Goal: Transaction & Acquisition: Purchase product/service

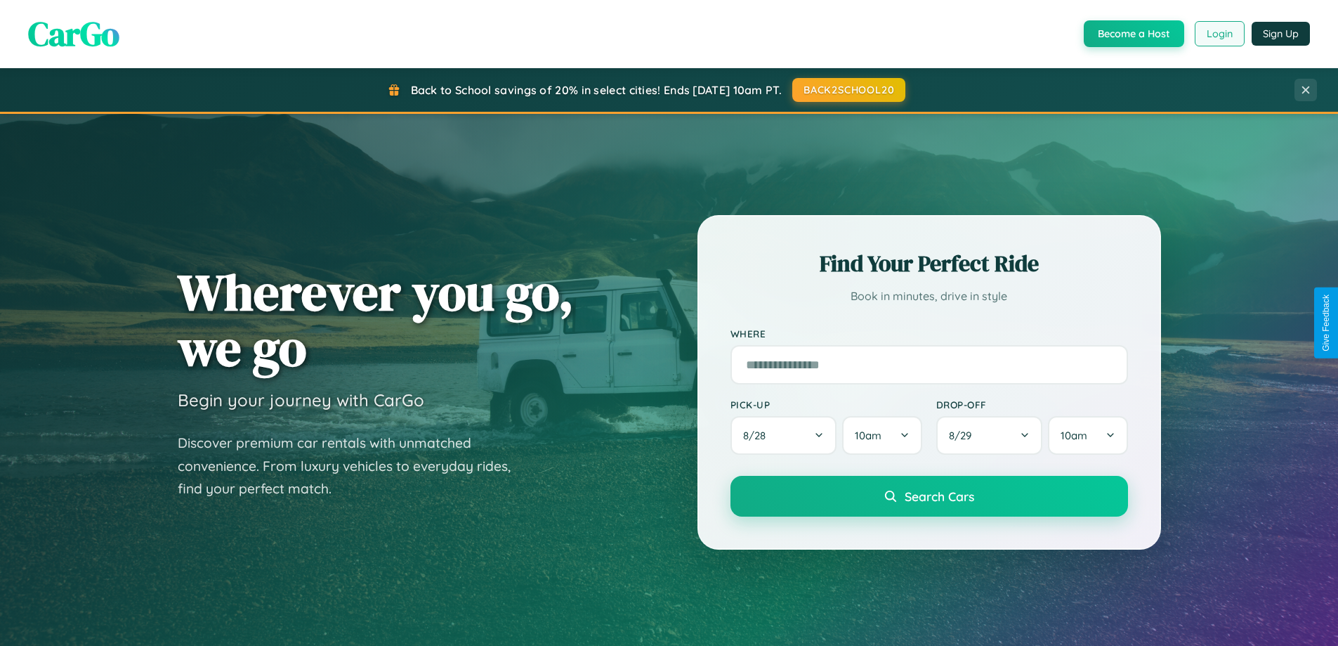
click at [1219, 34] on button "Login" at bounding box center [1220, 33] width 50 height 25
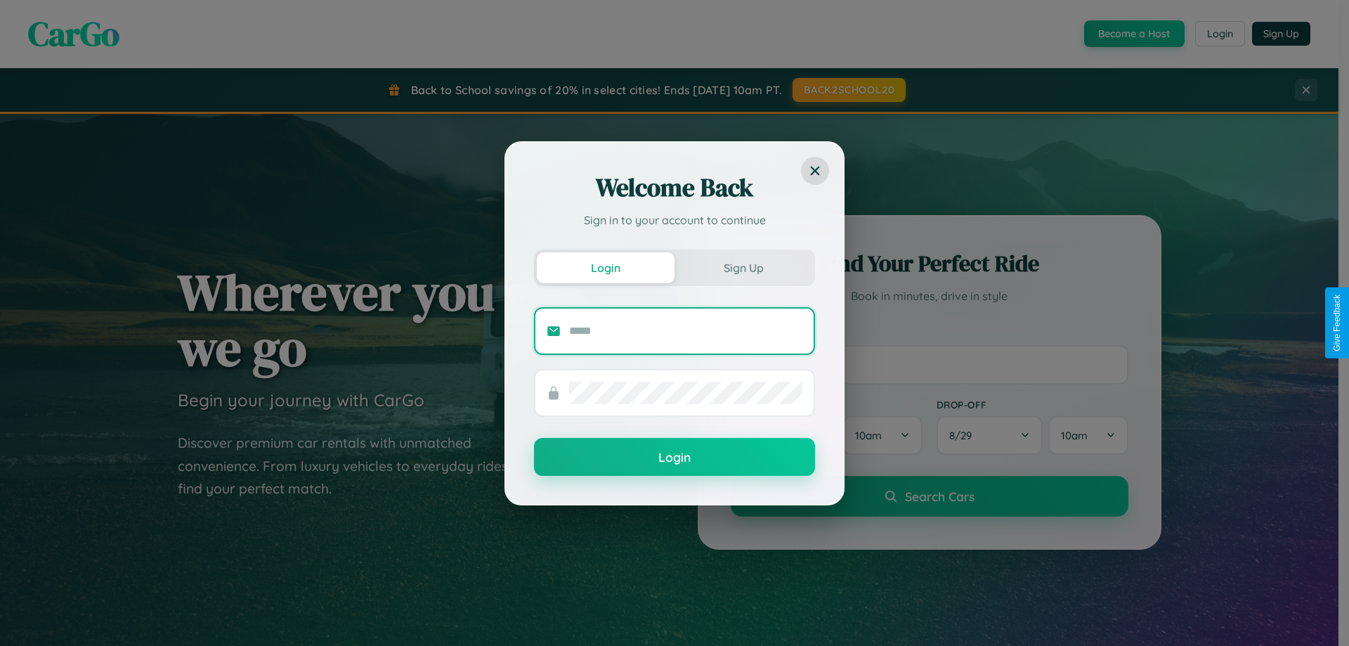
click at [686, 330] on input "text" at bounding box center [685, 331] width 233 height 22
type input "**********"
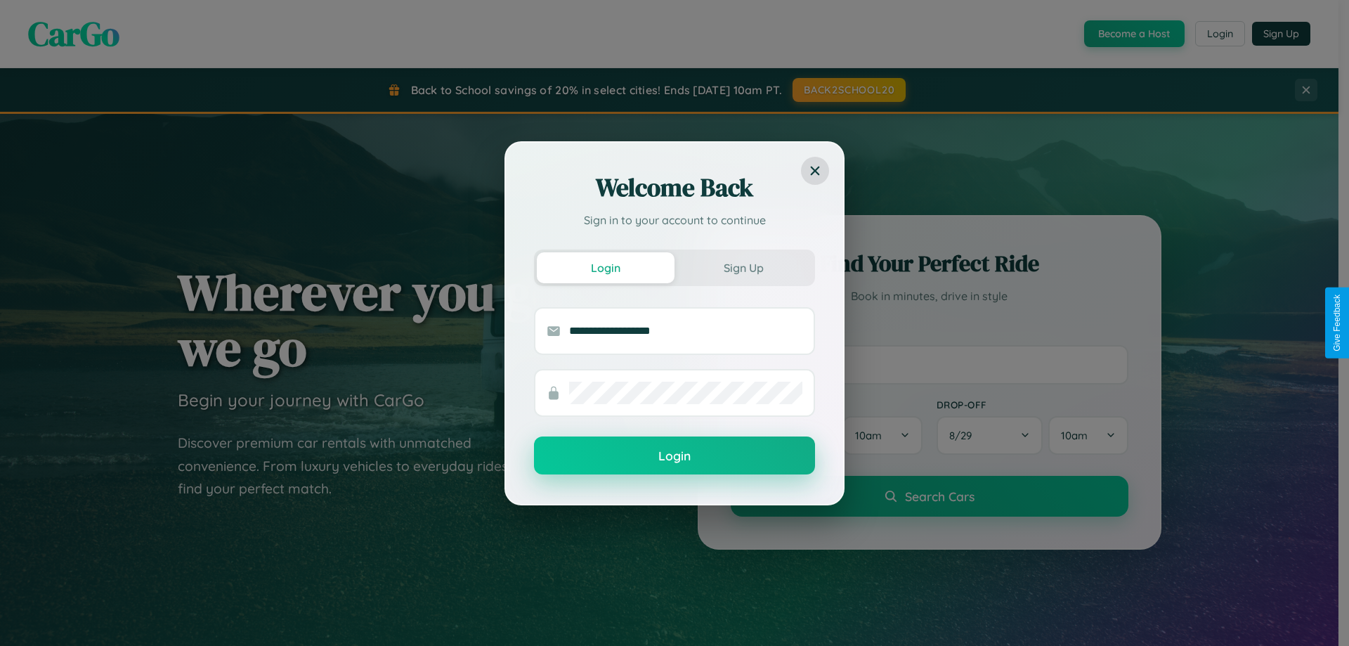
click at [674, 456] on button "Login" at bounding box center [674, 455] width 281 height 38
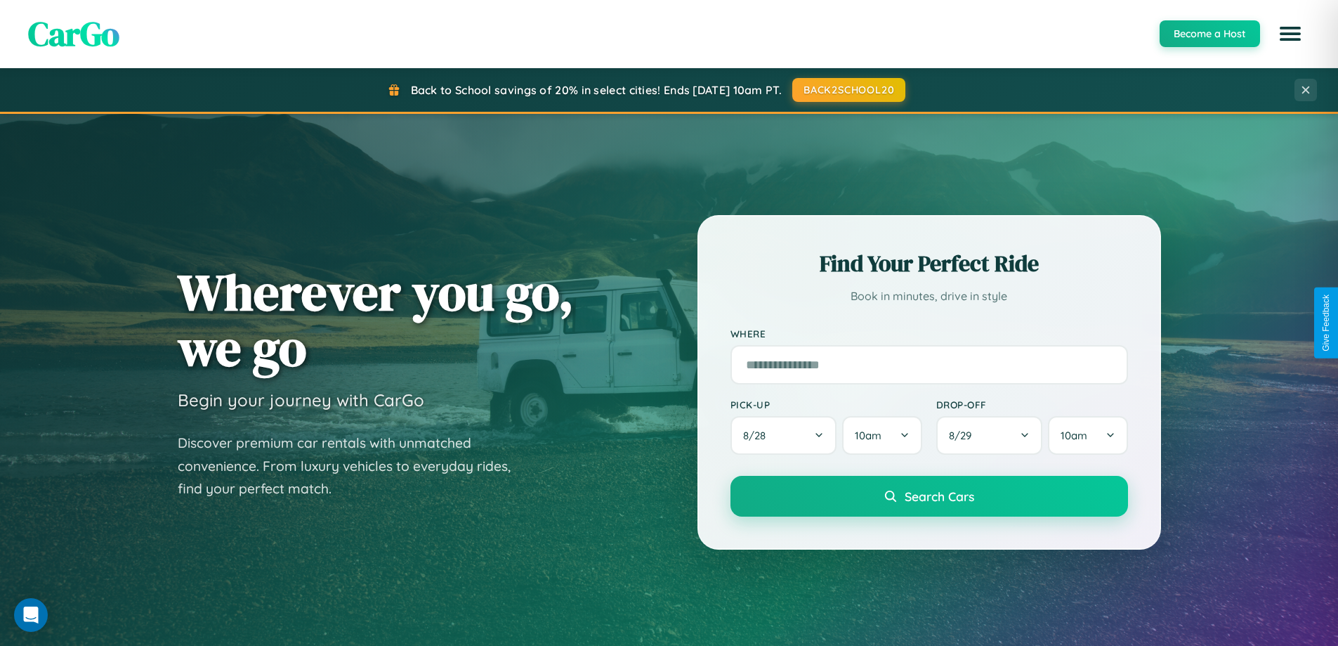
scroll to position [2703, 0]
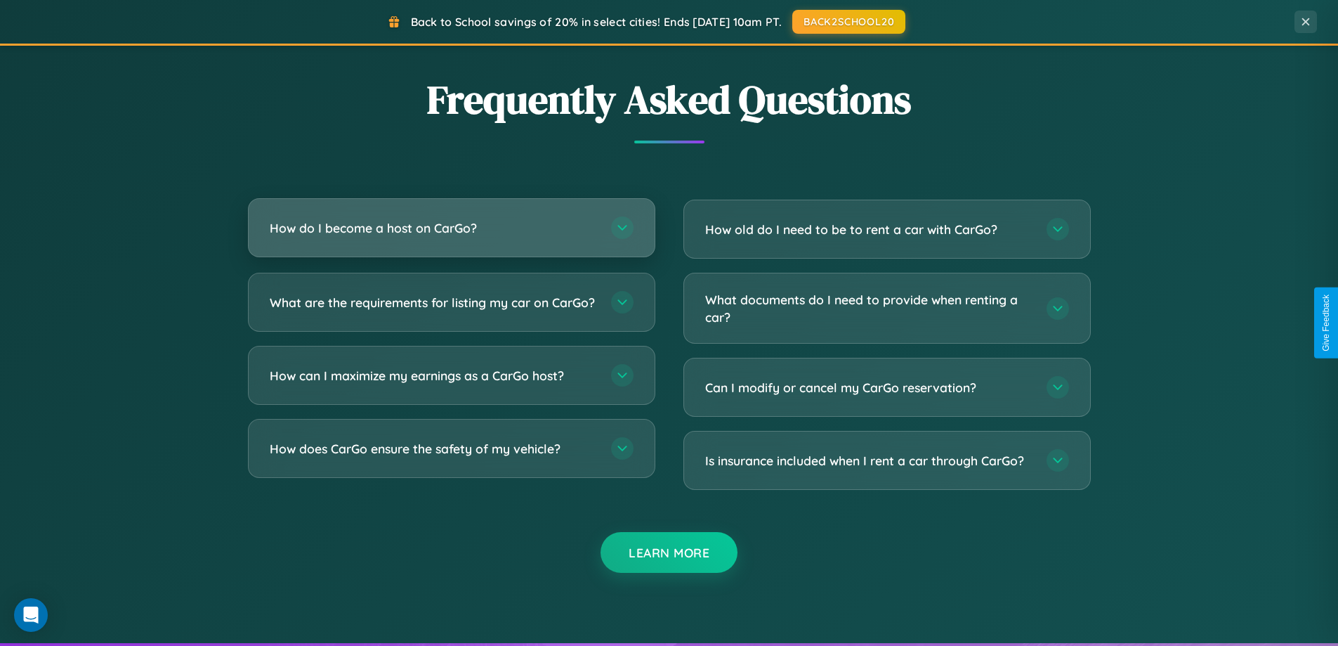
click at [451, 228] on h3 "How do I become a host on CarGo?" at bounding box center [433, 228] width 327 height 18
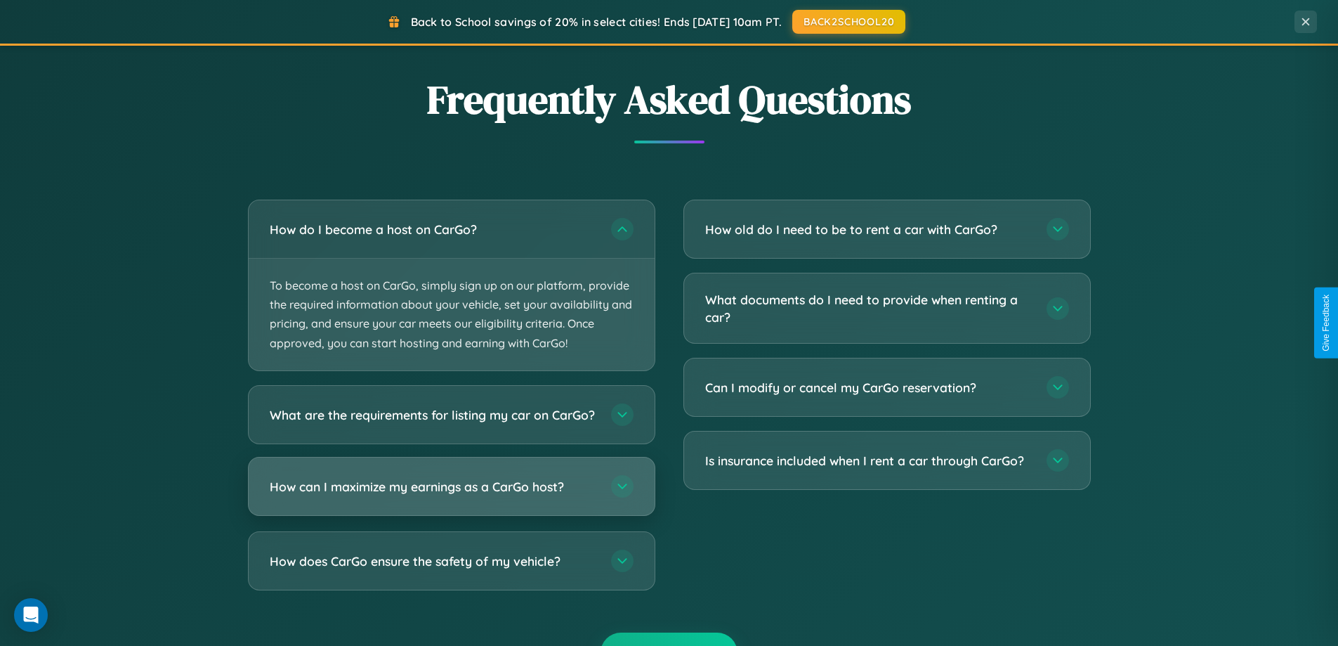
click at [451, 495] on h3 "How can I maximize my earnings as a CarGo host?" at bounding box center [433, 486] width 327 height 18
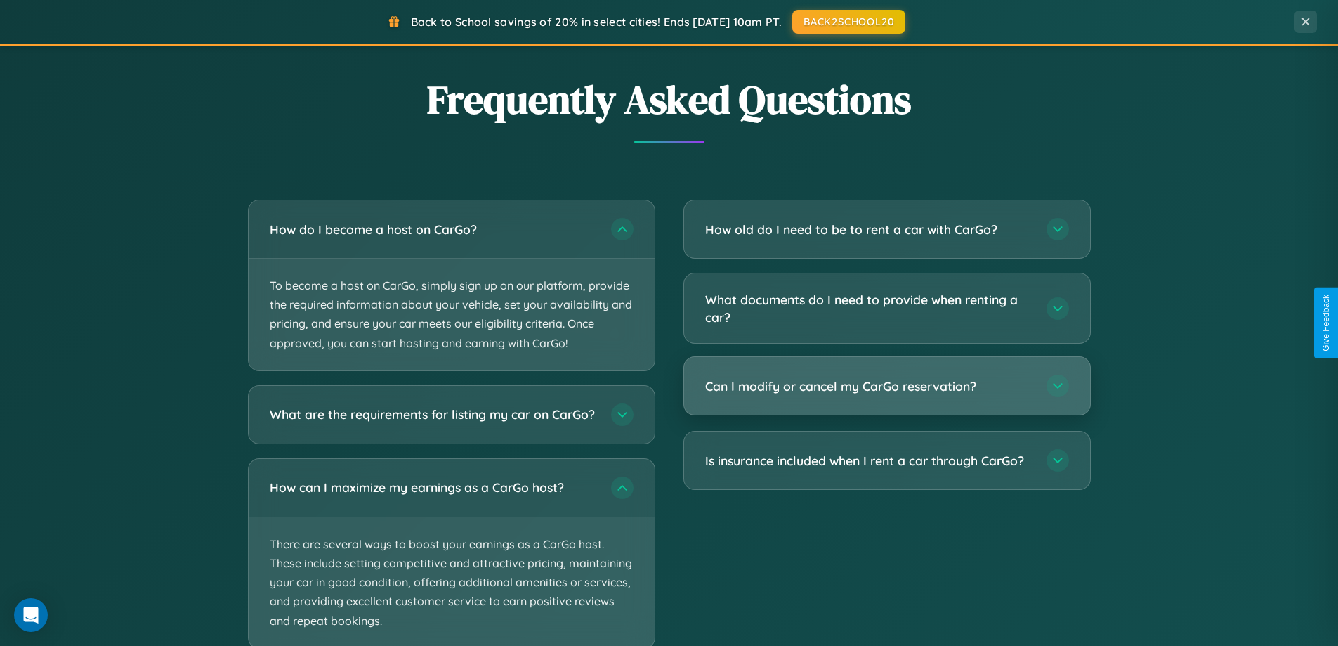
click at [887, 386] on h3 "Can I modify or cancel my CarGo reservation?" at bounding box center [868, 386] width 327 height 18
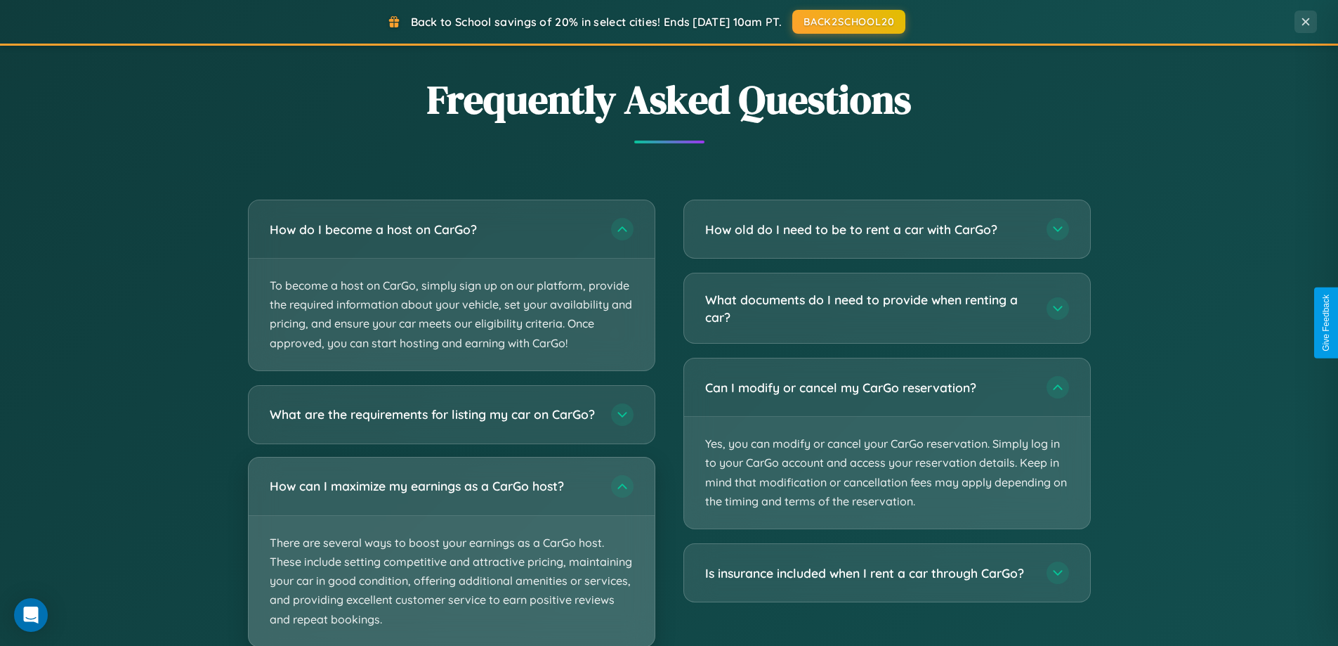
click at [451, 557] on p "There are several ways to boost your earnings as a CarGo host. These include se…" at bounding box center [452, 581] width 406 height 131
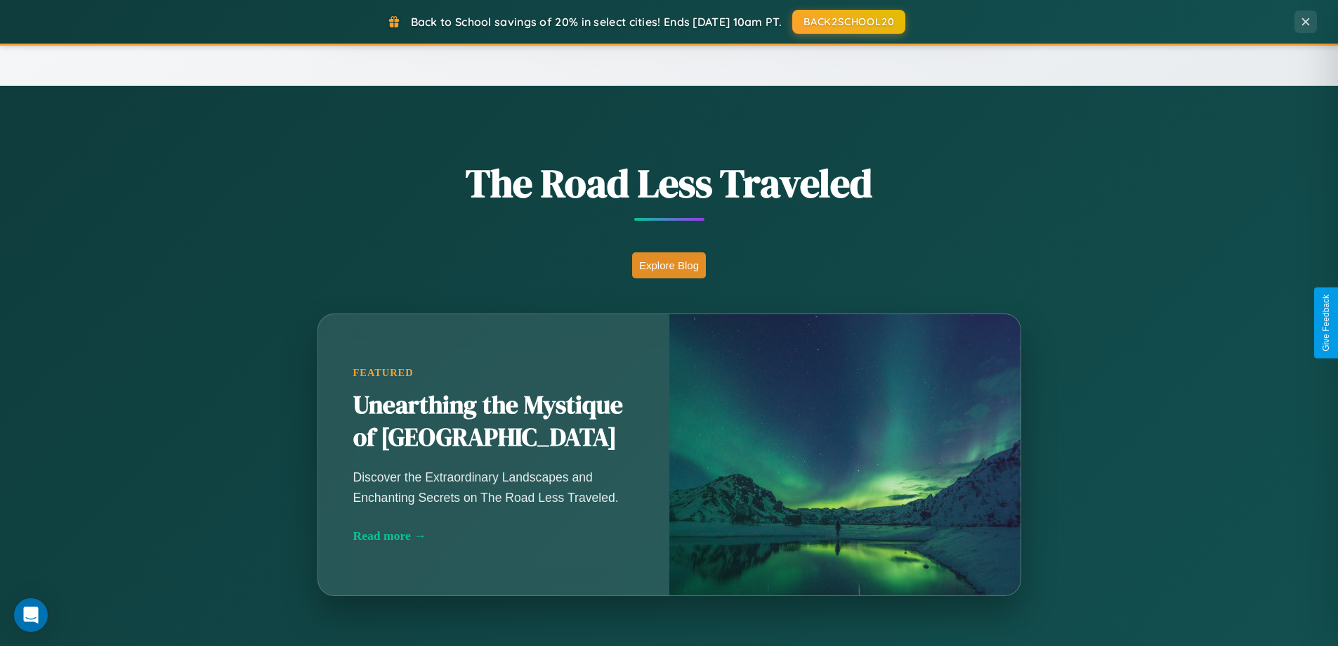
scroll to position [606, 0]
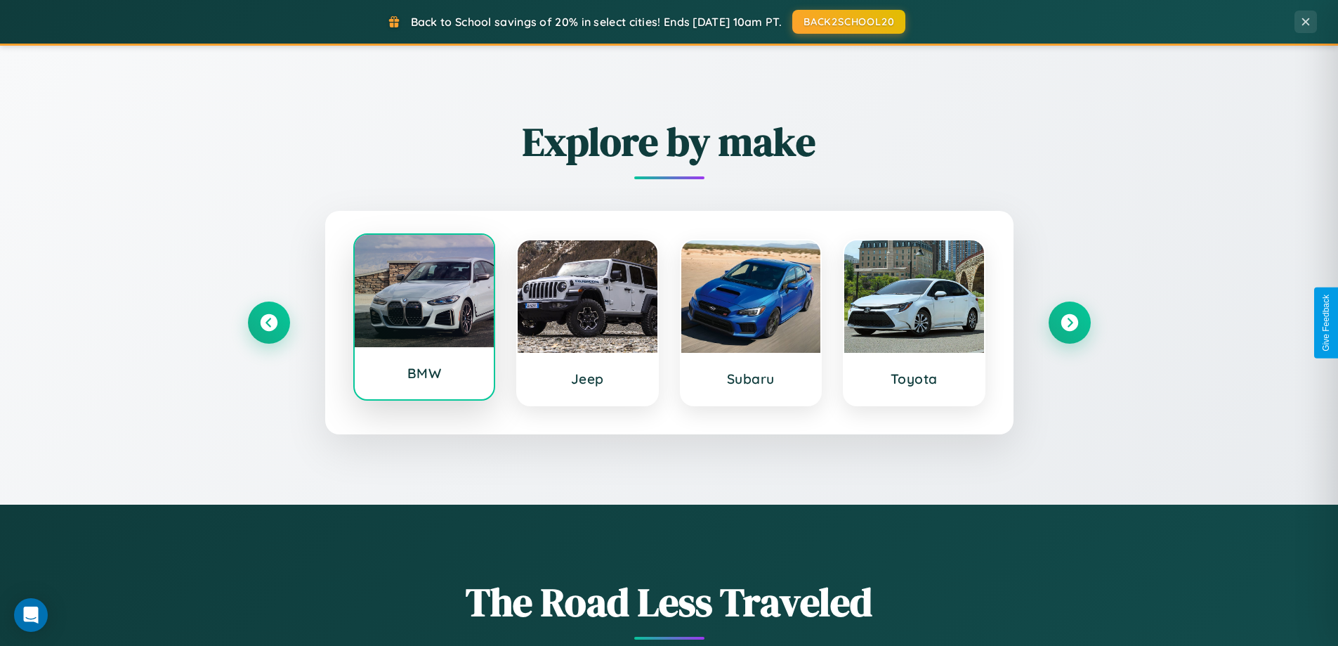
click at [424, 320] on div at bounding box center [425, 291] width 140 height 112
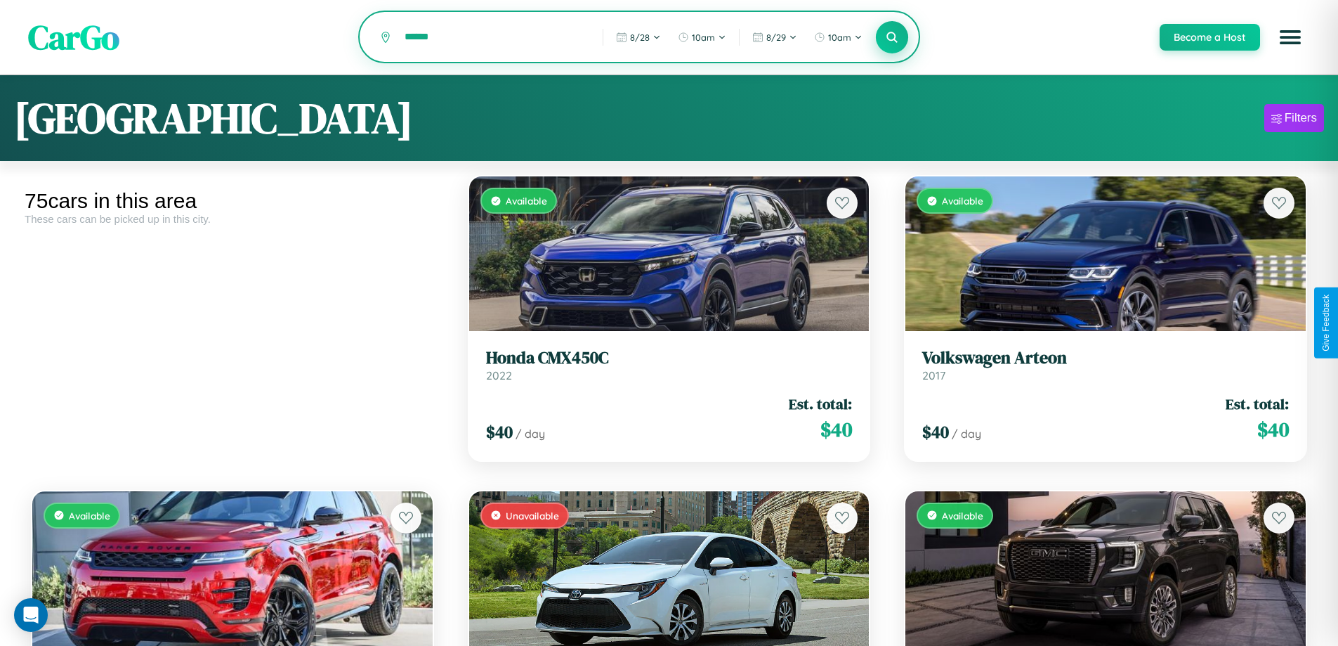
type input "******"
click at [891, 37] on icon at bounding box center [892, 36] width 13 height 13
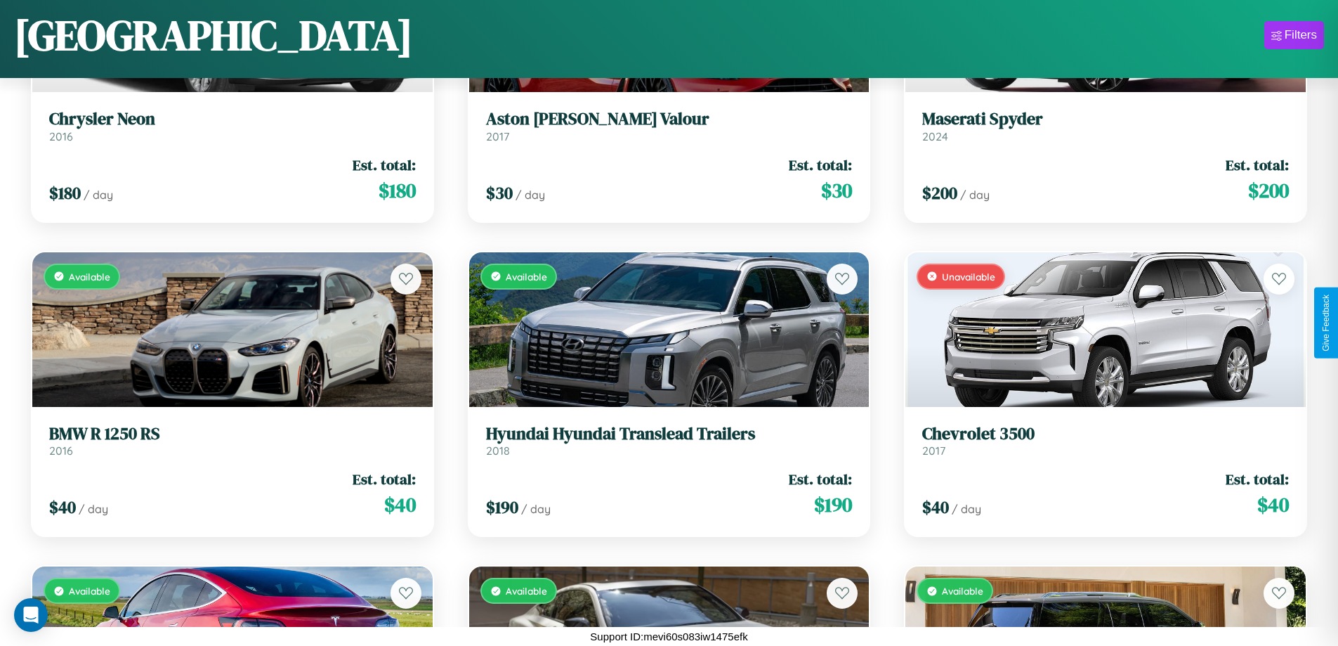
scroll to position [1770, 0]
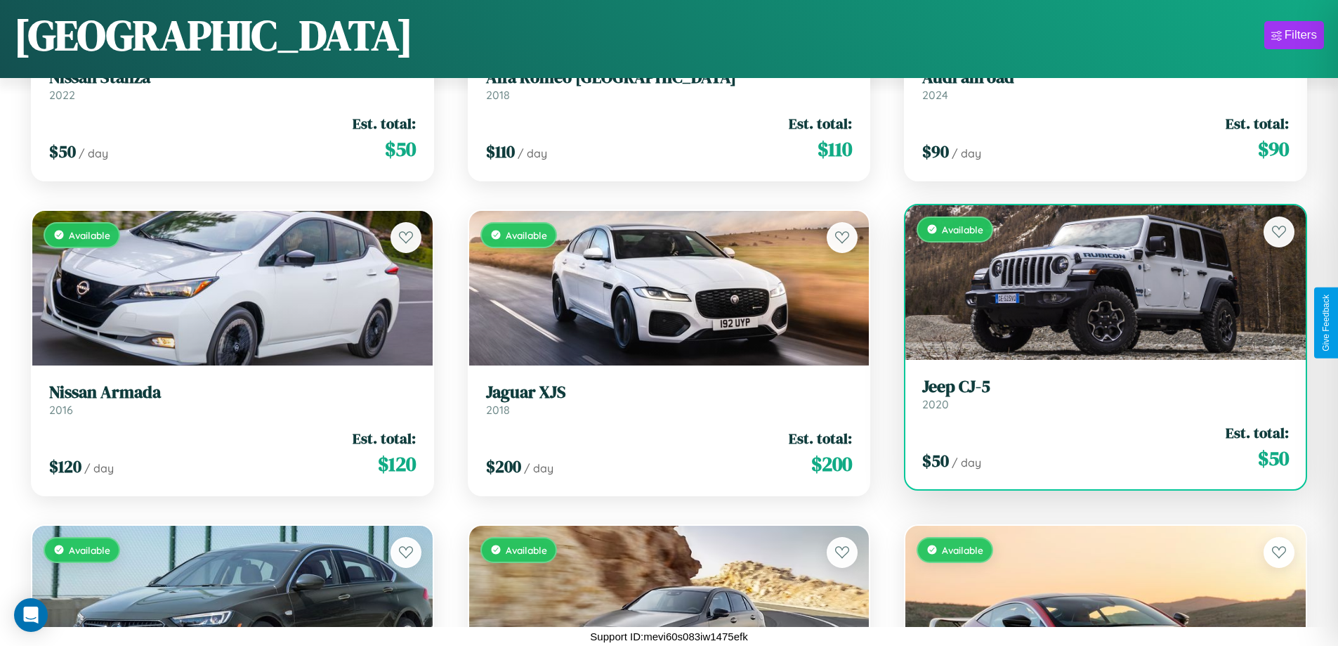
click at [1097, 397] on link "Jeep CJ-5 2020" at bounding box center [1105, 394] width 367 height 34
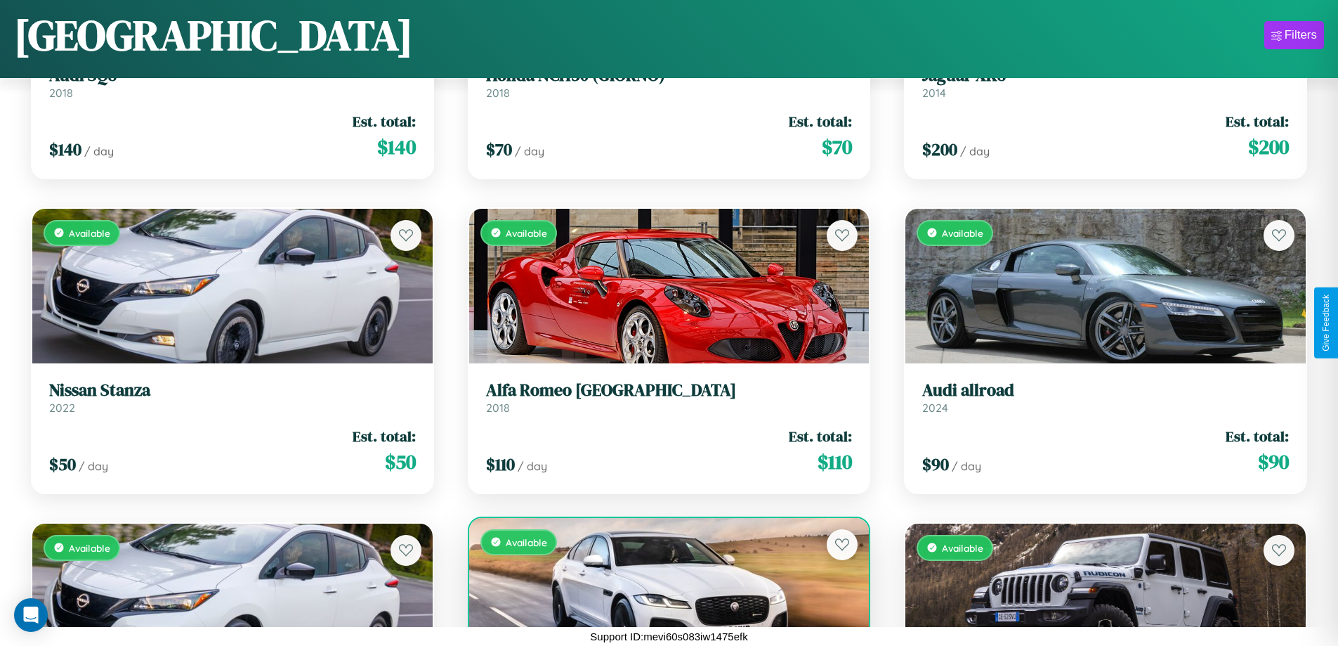
scroll to position [1456, 0]
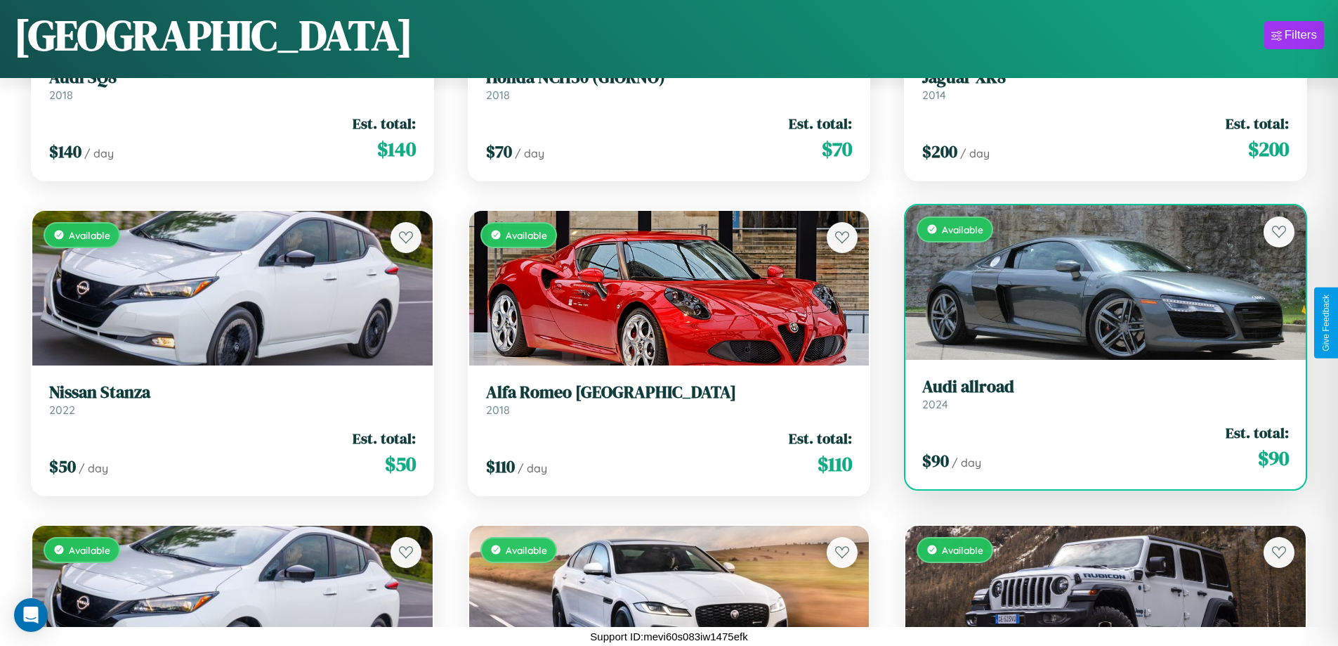
click at [1097, 395] on h3 "Audi allroad" at bounding box center [1105, 387] width 367 height 20
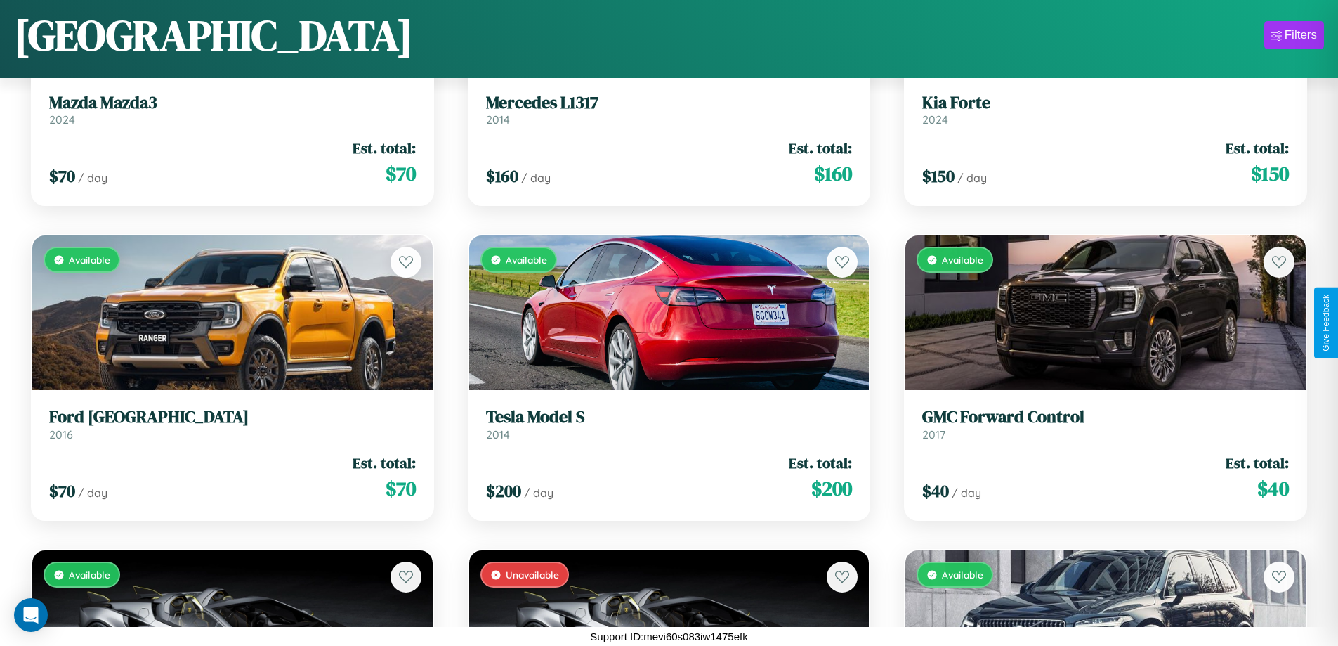
scroll to position [3973, 0]
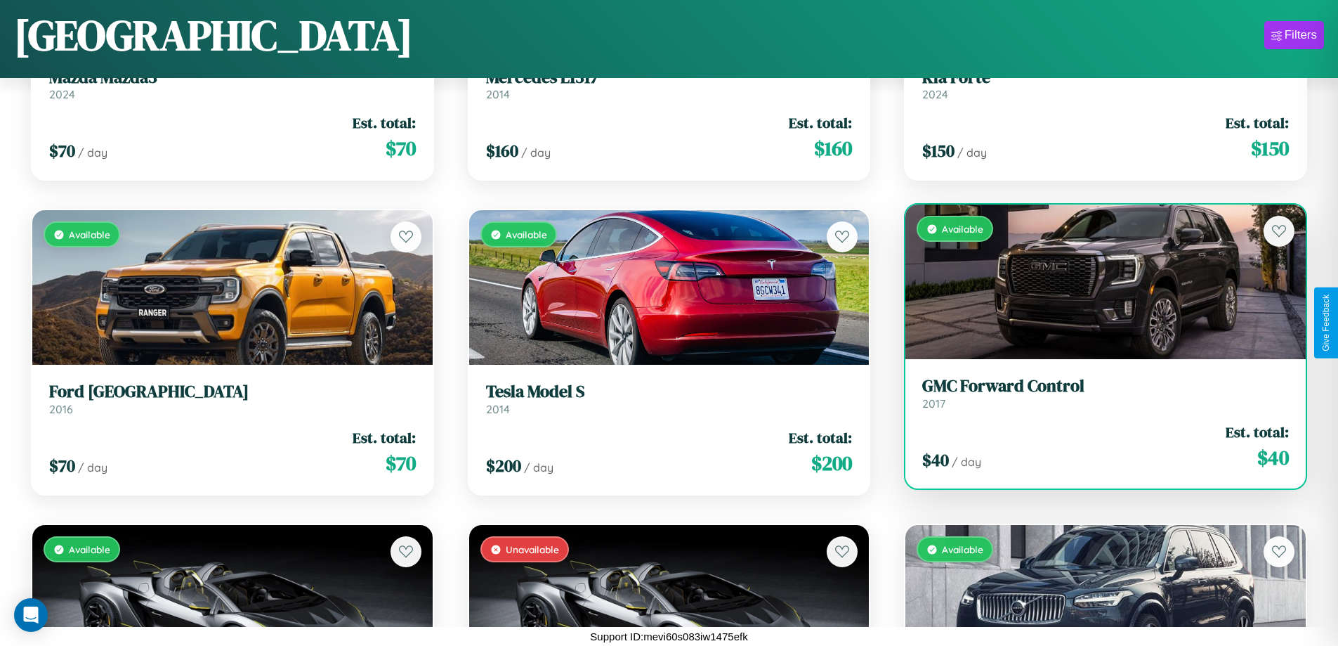
click at [1097, 447] on div "$ 40 / day Est. total: $ 40" at bounding box center [1105, 446] width 367 height 50
click at [1097, 446] on div "$ 40 / day Est. total: $ 40" at bounding box center [1105, 446] width 367 height 50
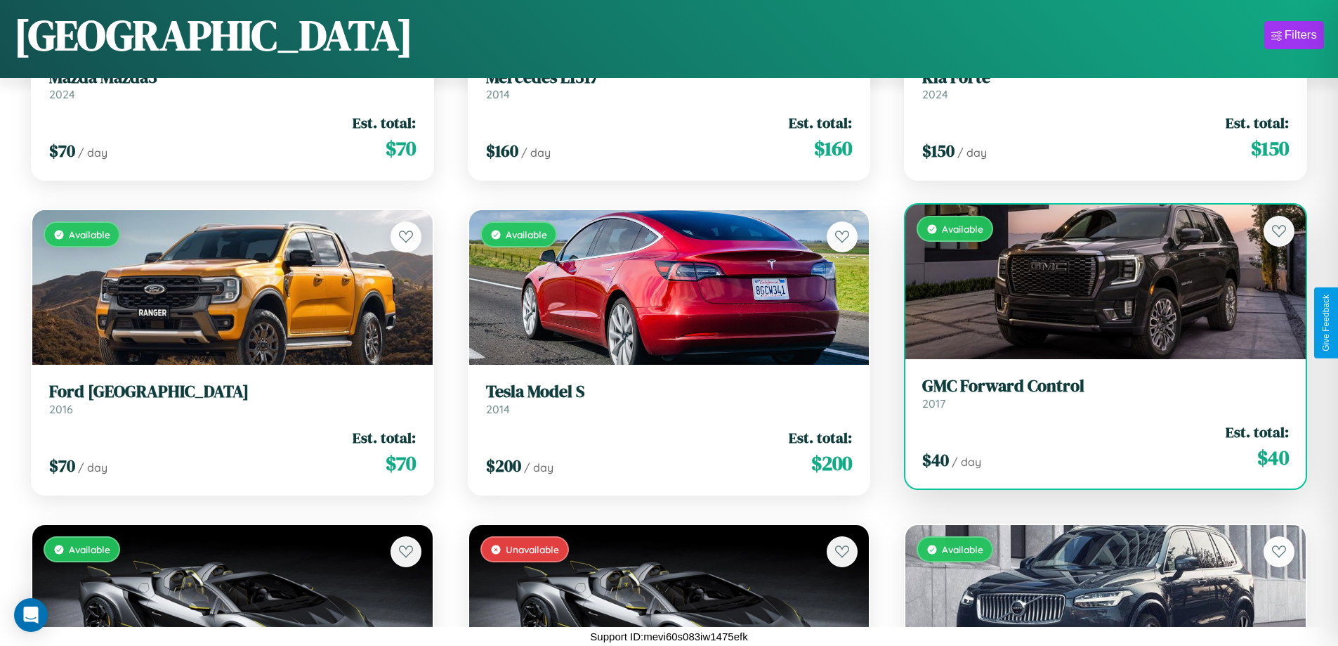
click at [1097, 446] on div "$ 40 / day Est. total: $ 40" at bounding box center [1105, 446] width 367 height 50
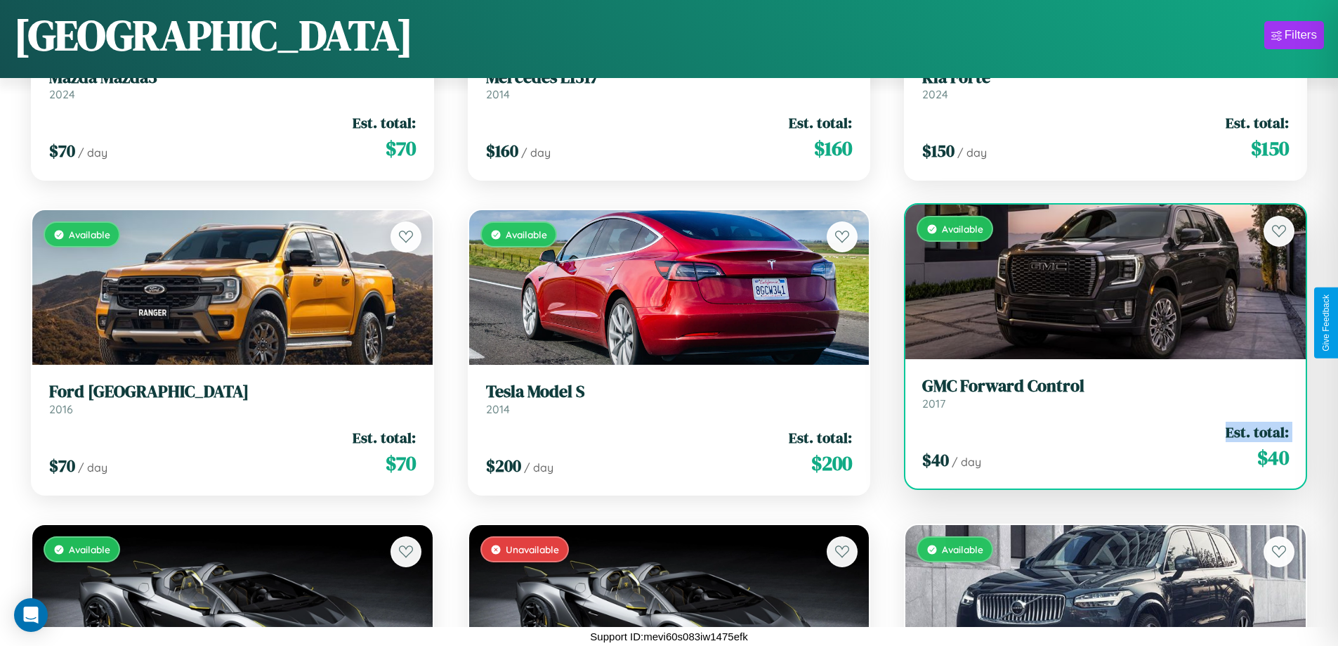
click at [1097, 446] on div "$ 40 / day Est. total: $ 40" at bounding box center [1105, 446] width 367 height 50
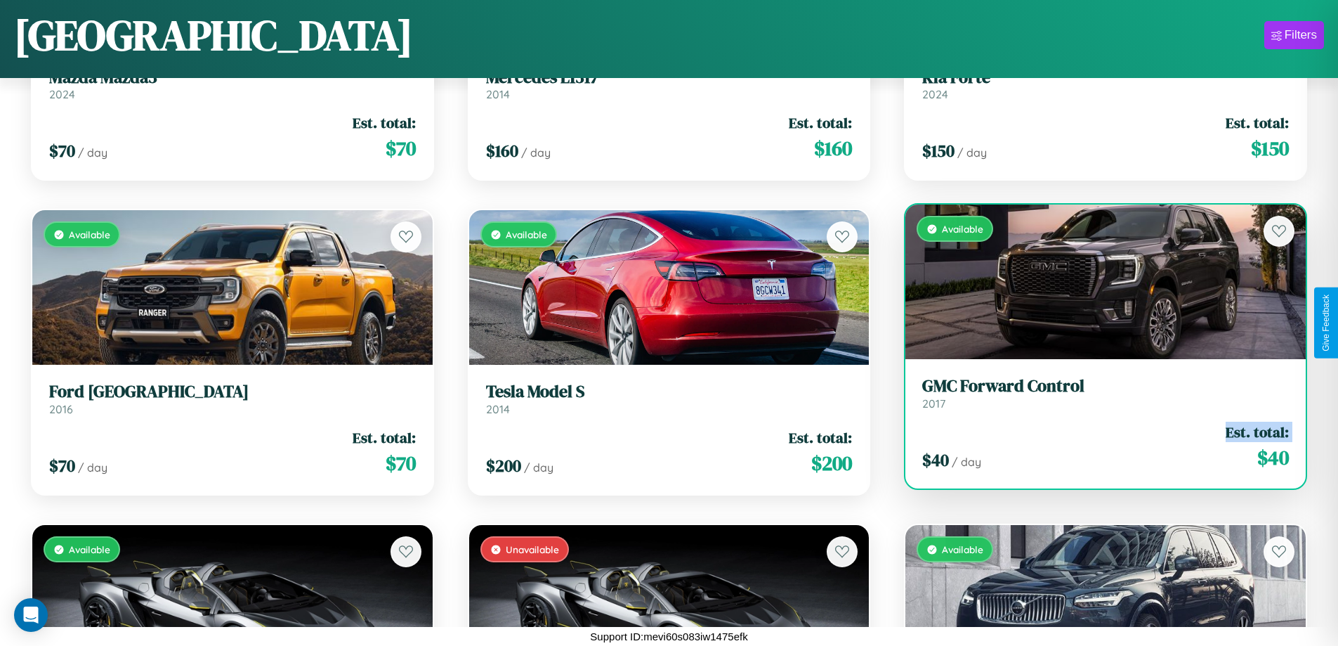
click at [1097, 446] on div "$ 40 / day Est. total: $ 40" at bounding box center [1105, 446] width 367 height 50
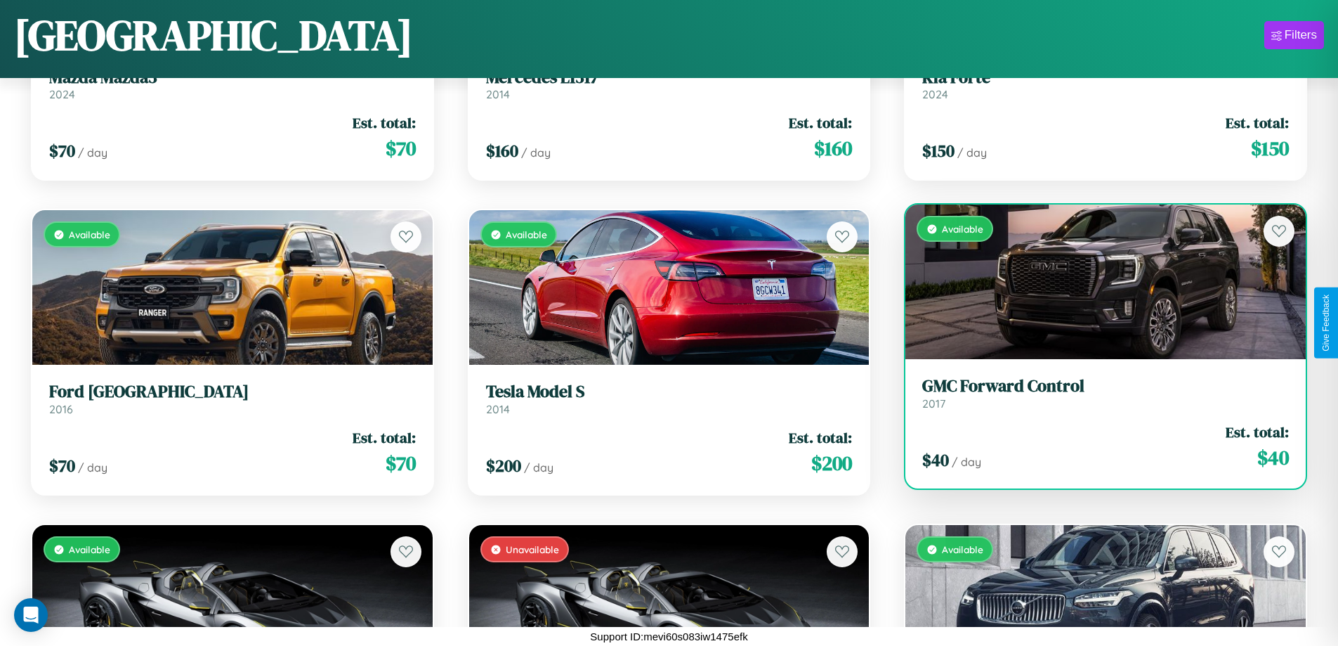
click at [1097, 446] on div "$ 40 / day Est. total: $ 40" at bounding box center [1105, 446] width 367 height 50
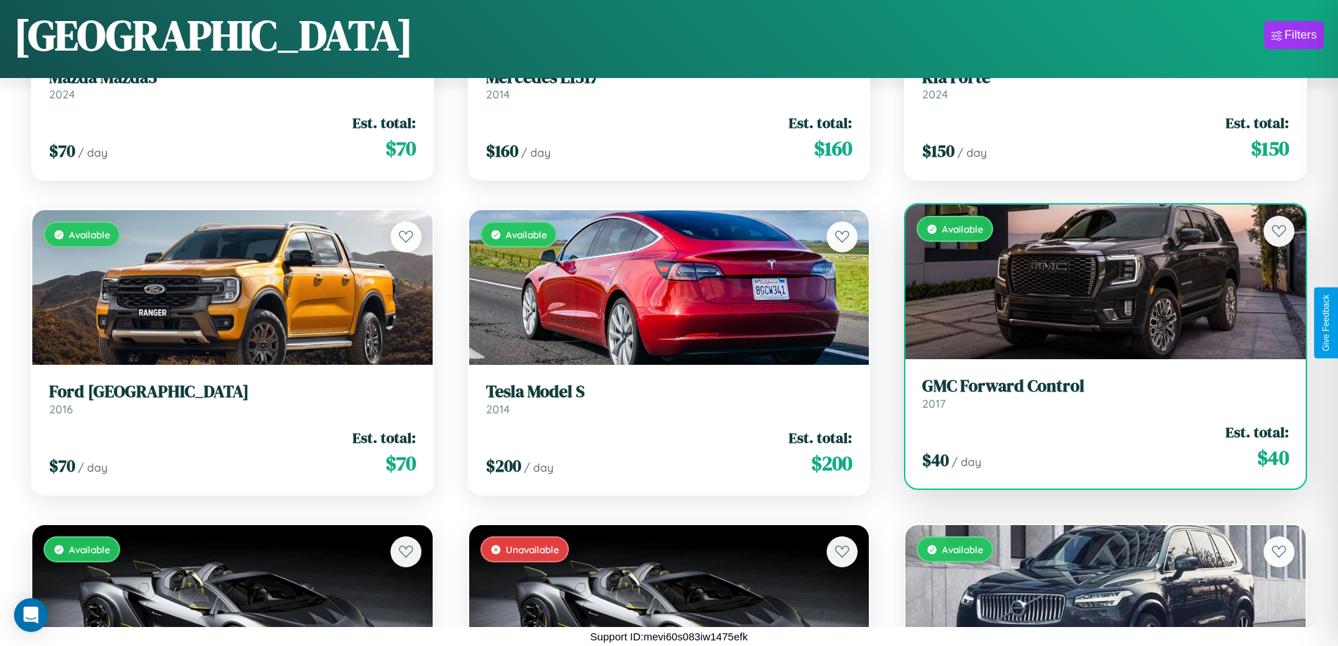
click at [1097, 393] on h3 "GMC Forward Control" at bounding box center [1105, 386] width 367 height 20
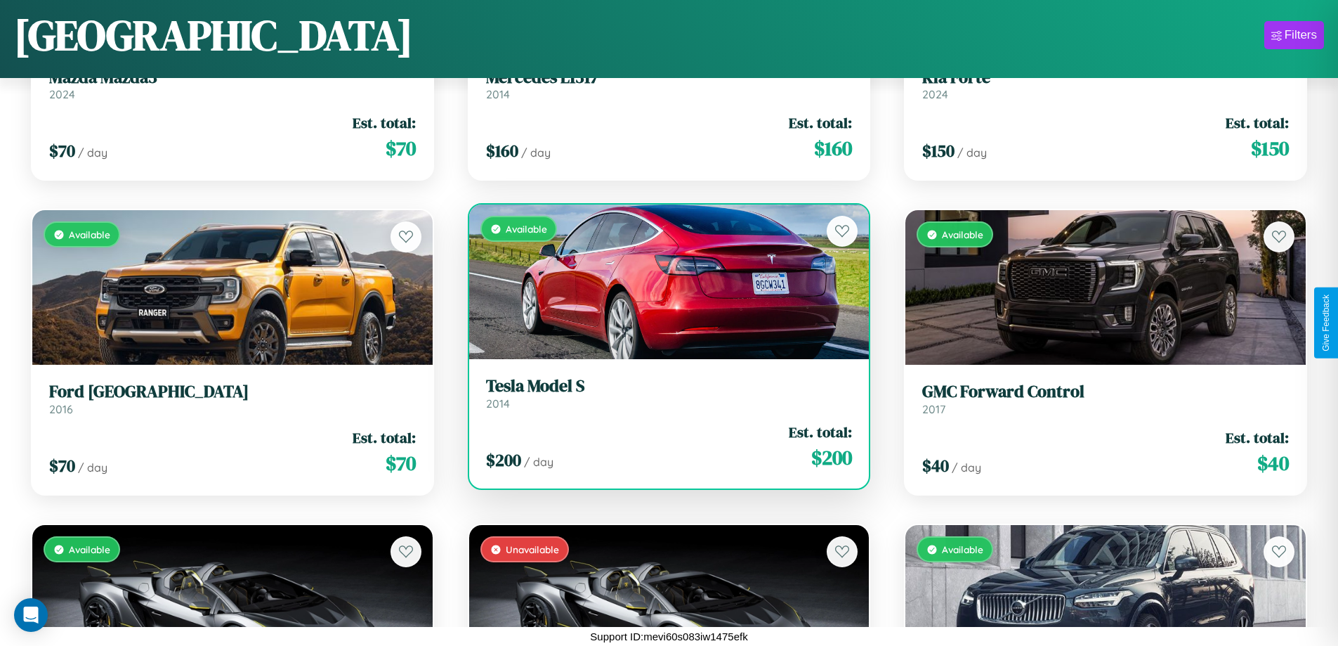
scroll to position [0, 0]
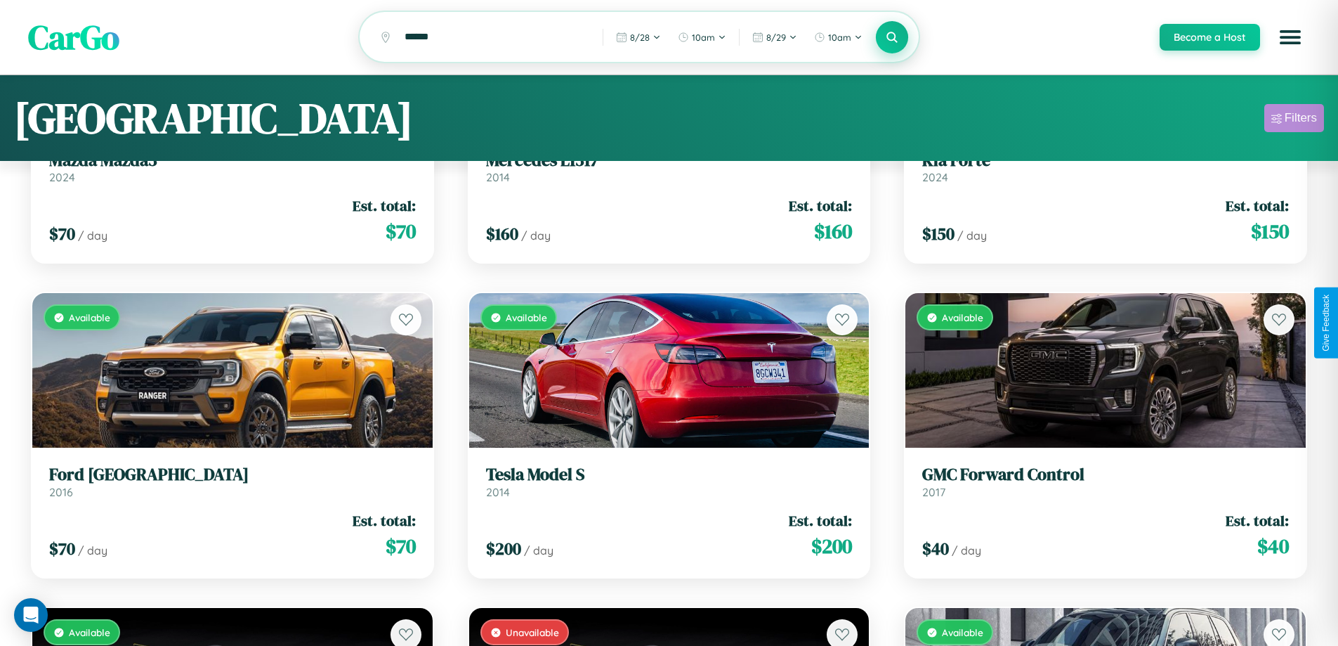
click at [1294, 120] on div "Filters" at bounding box center [1301, 118] width 32 height 14
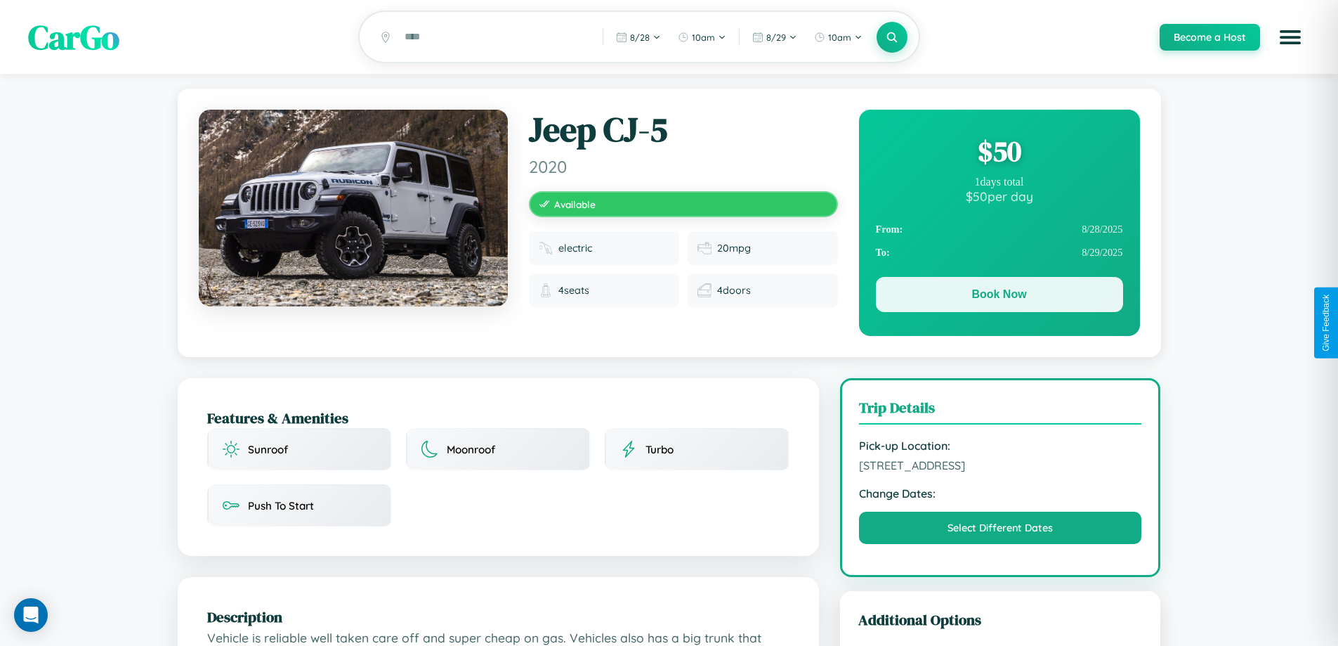
click at [999, 296] on button "Book Now" at bounding box center [999, 294] width 247 height 35
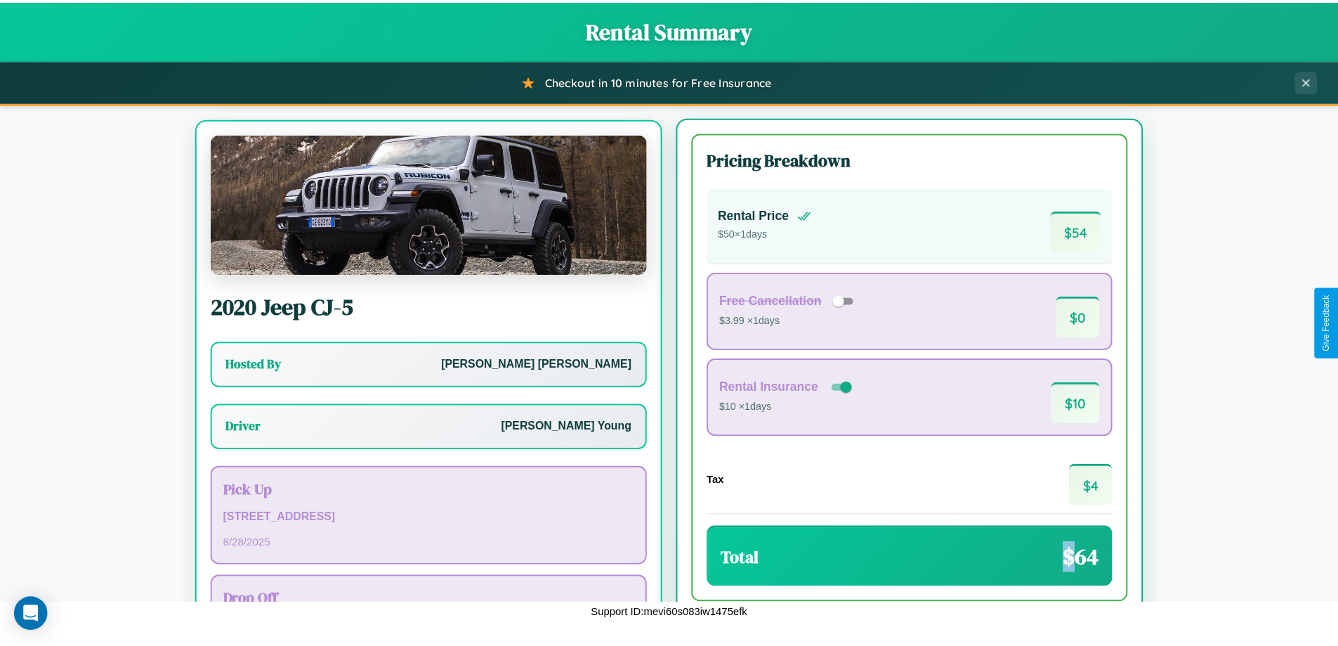
scroll to position [65, 0]
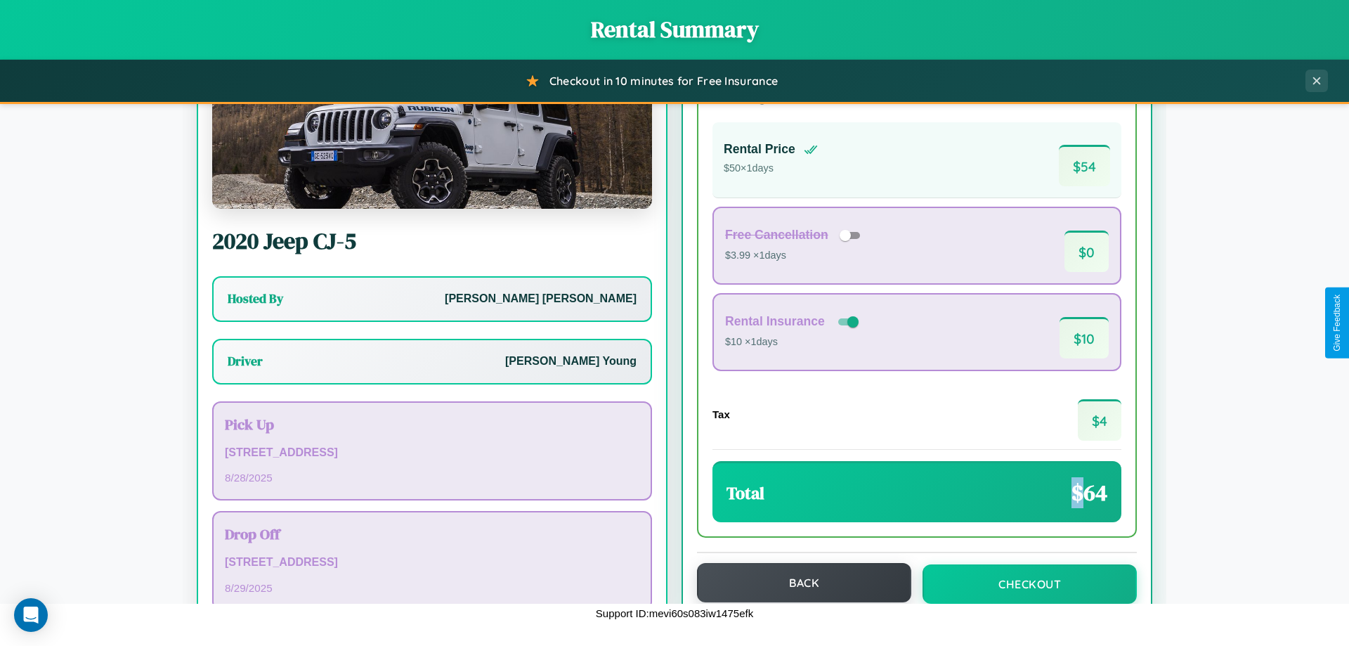
click at [797, 583] on button "Back" at bounding box center [804, 582] width 214 height 39
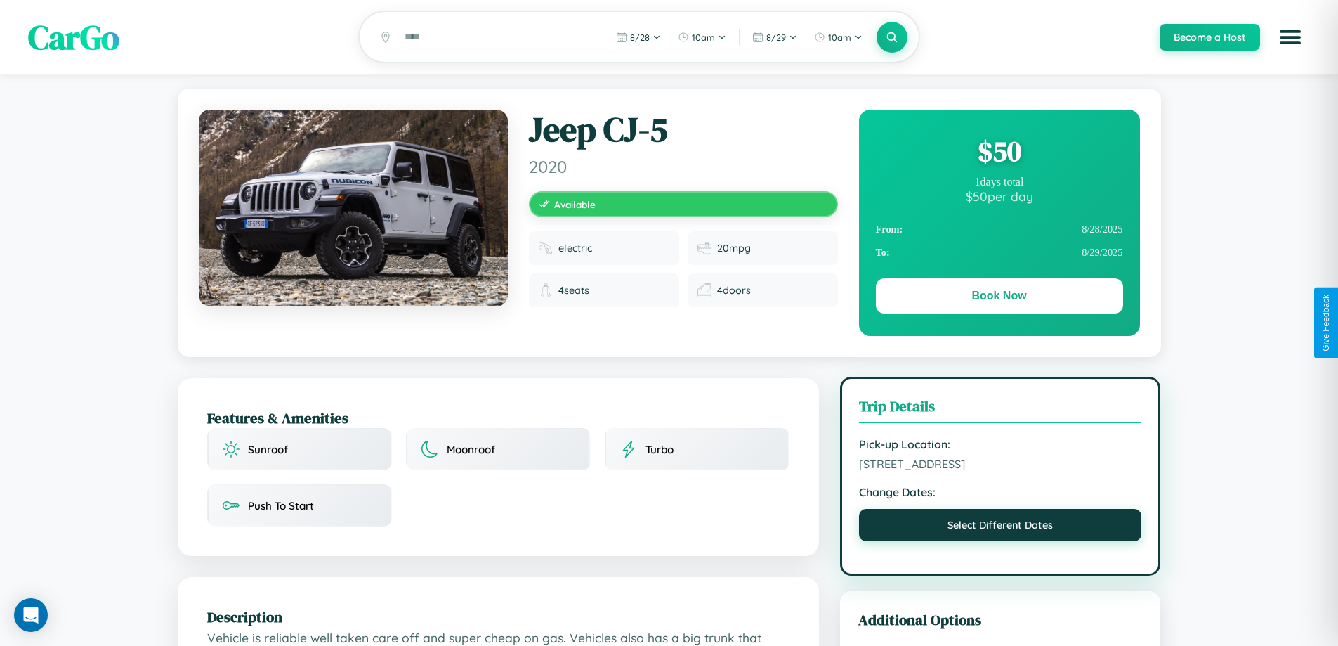
click at [1000, 527] on button "Select Different Dates" at bounding box center [1000, 525] width 283 height 32
select select "*"
select select "****"
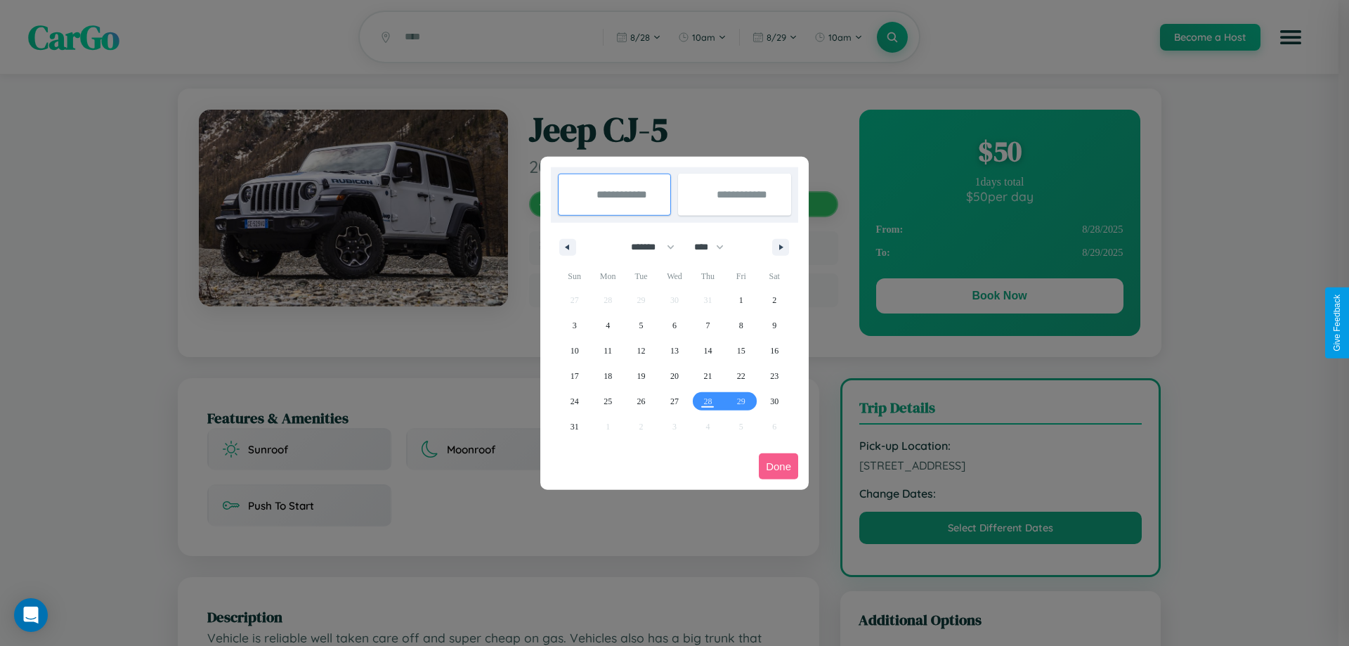
drag, startPoint x: 646, startPoint y: 247, endPoint x: 674, endPoint y: 282, distance: 45.0
click at [646, 247] on select "******* ******** ***** ***** *** **** **** ****** ********* ******* ******** **…" at bounding box center [650, 246] width 60 height 23
select select "*"
click at [715, 247] on select "**** **** **** **** **** **** **** **** **** **** **** **** **** **** **** ****…" at bounding box center [708, 246] width 42 height 23
select select "****"
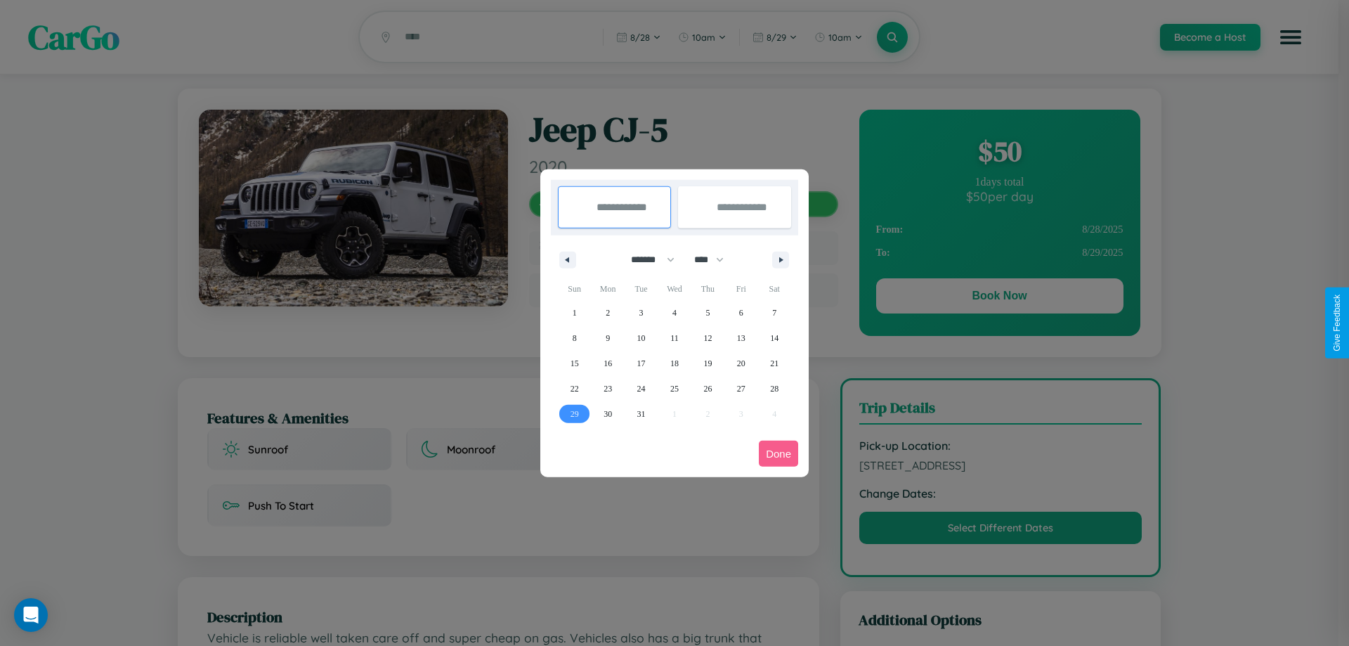
click at [574, 413] on span "29" at bounding box center [574, 413] width 8 height 25
type input "**********"
click at [780, 259] on icon "button" at bounding box center [783, 260] width 7 height 6
select select "*"
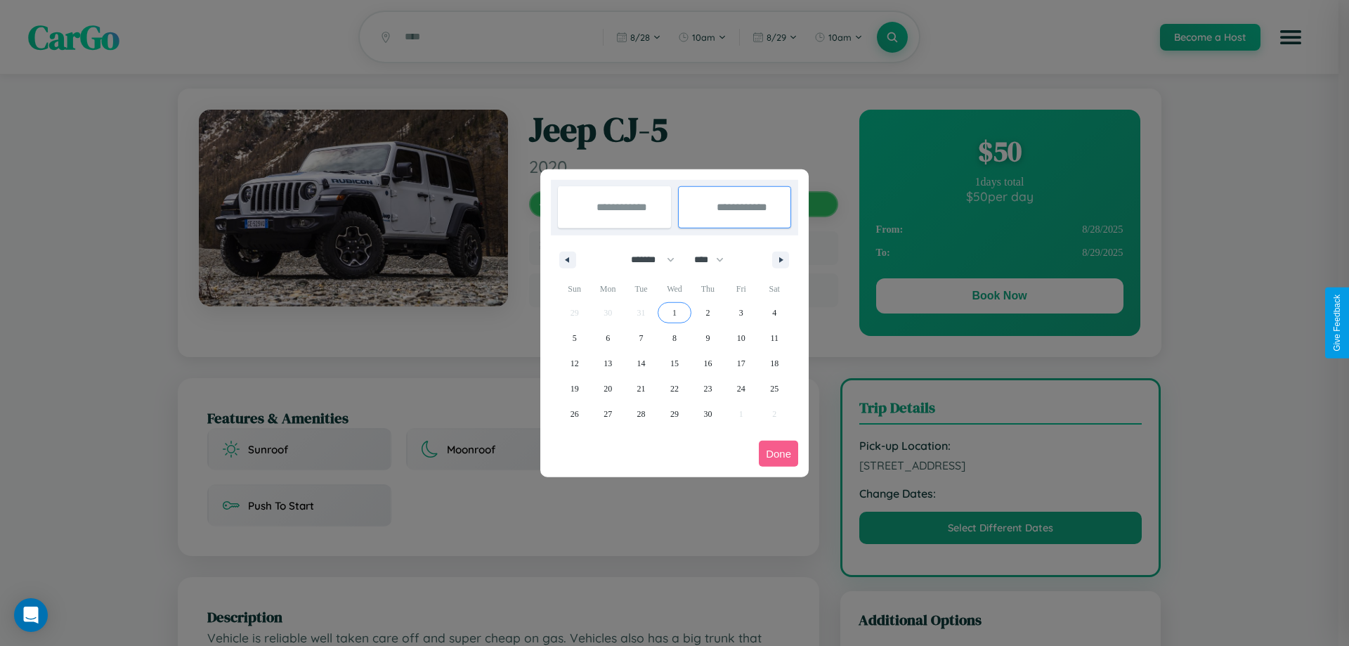
click at [674, 312] on span "1" at bounding box center [674, 312] width 4 height 25
type input "**********"
select select "*"
click at [778, 453] on button "Done" at bounding box center [778, 453] width 39 height 26
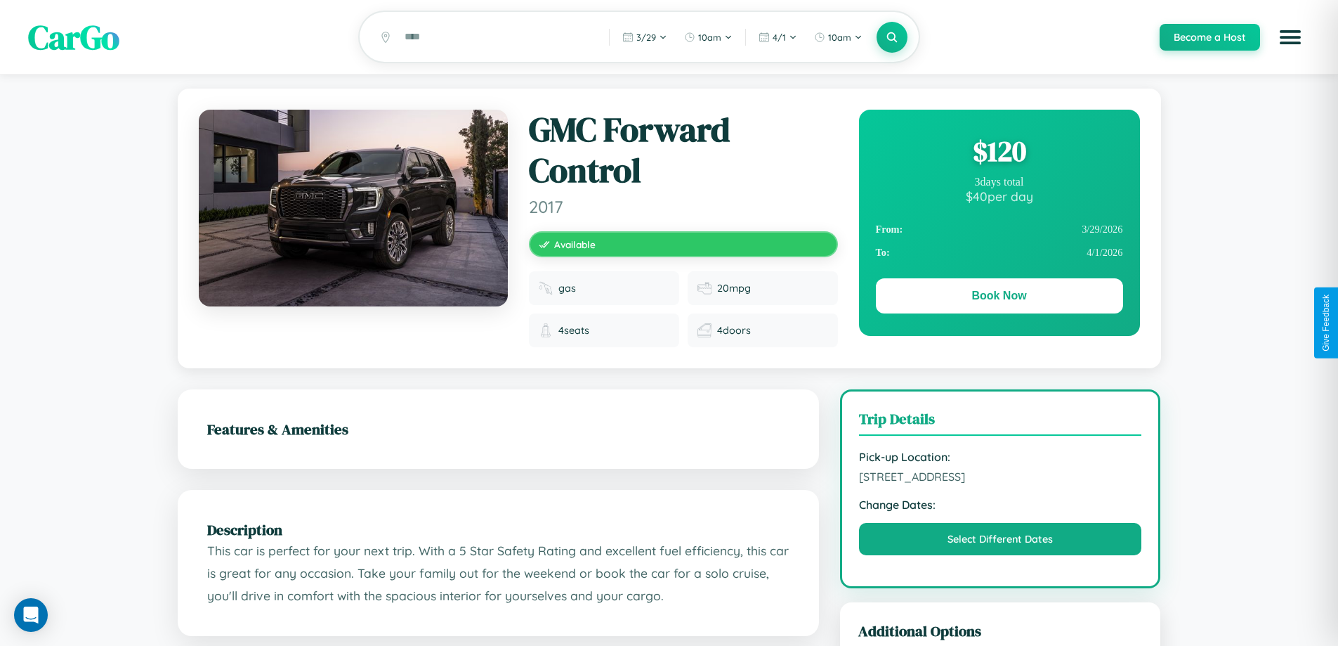
click at [999, 153] on div "$ 120" at bounding box center [999, 151] width 247 height 38
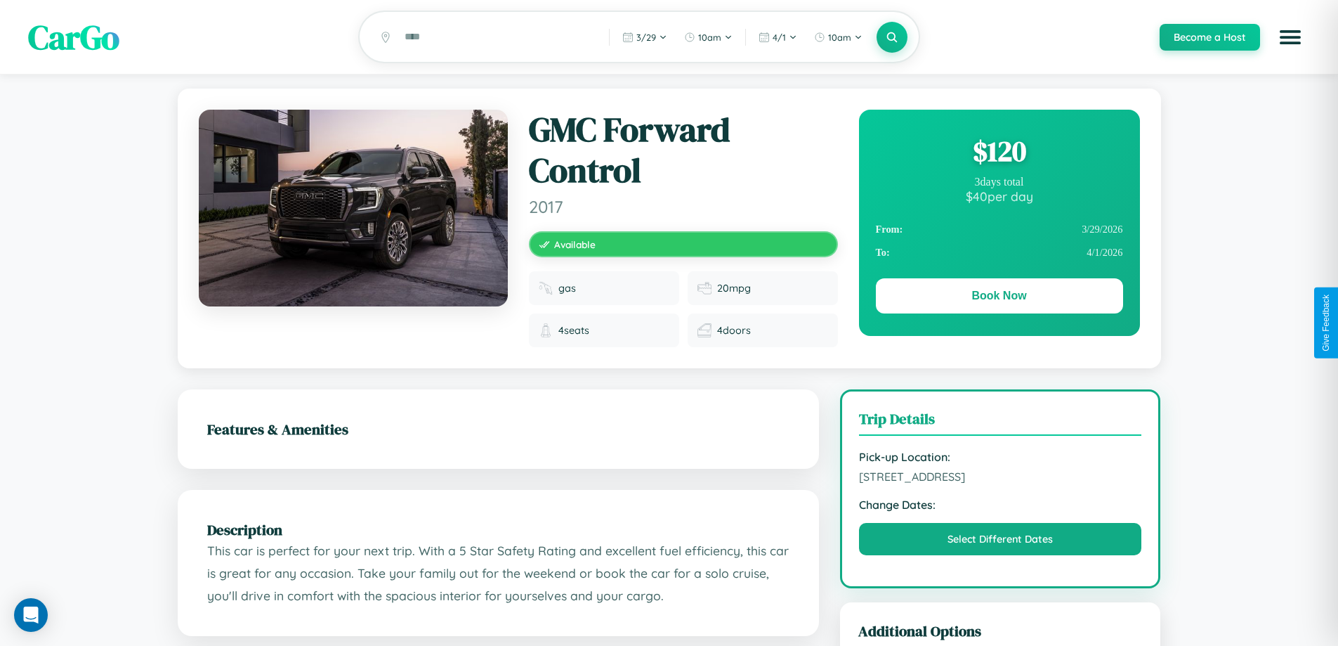
click at [999, 153] on div "$ 120" at bounding box center [999, 151] width 247 height 38
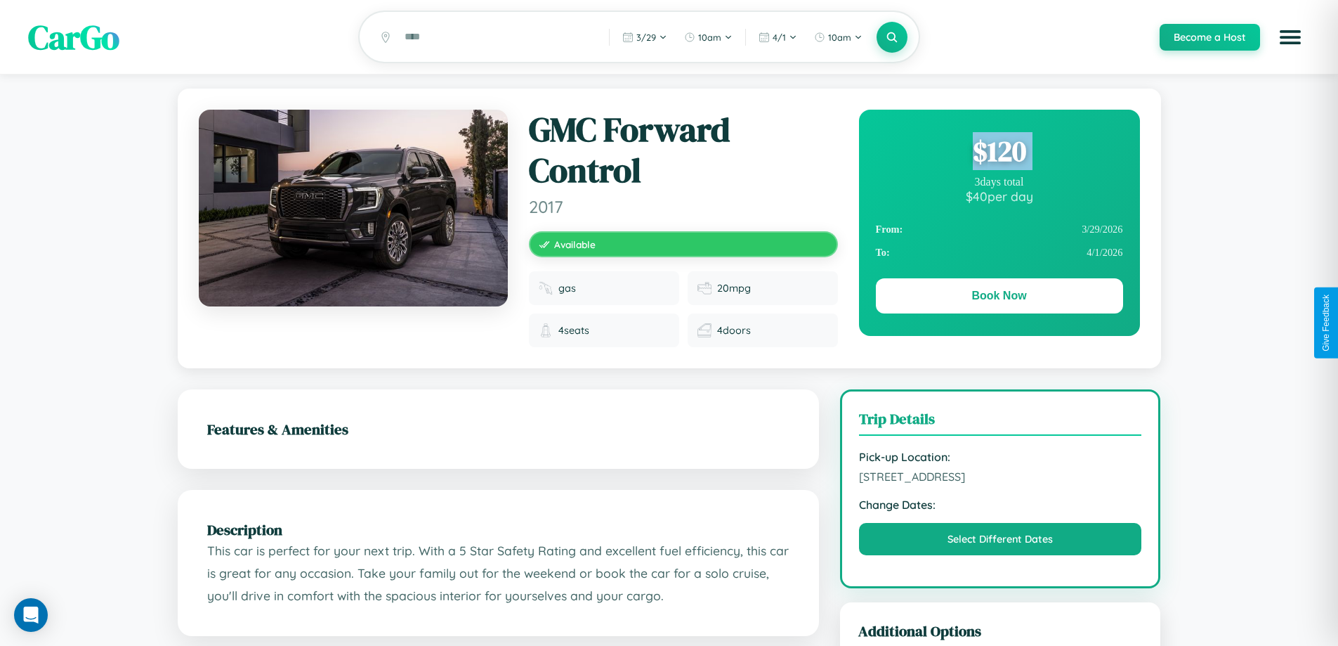
click at [999, 153] on div "$ 120" at bounding box center [999, 151] width 247 height 38
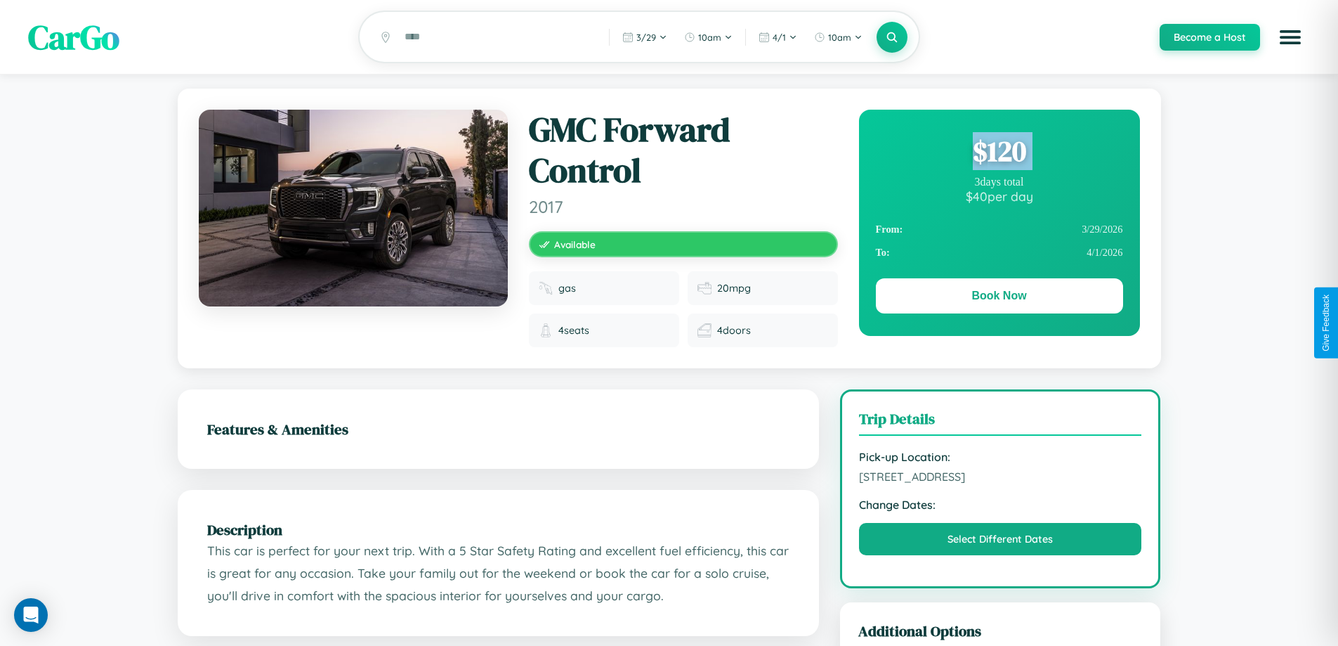
click at [999, 153] on div "$ 120" at bounding box center [999, 151] width 247 height 38
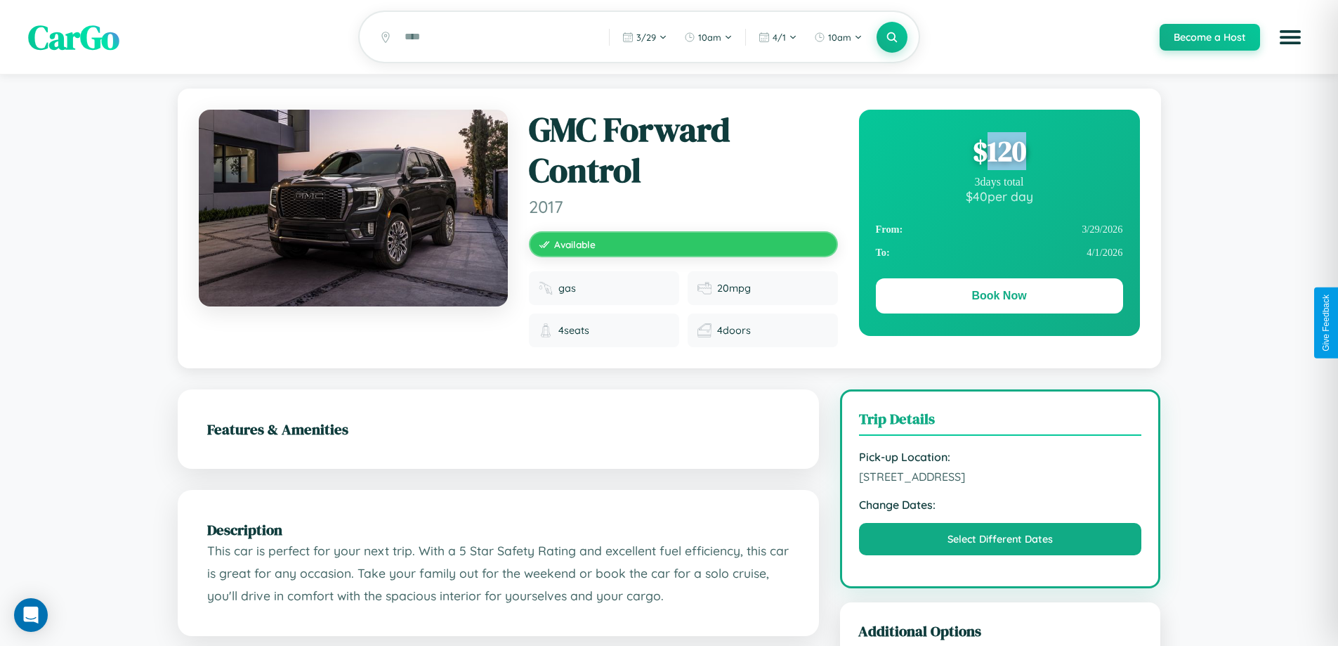
click at [999, 153] on div "$ 120" at bounding box center [999, 151] width 247 height 38
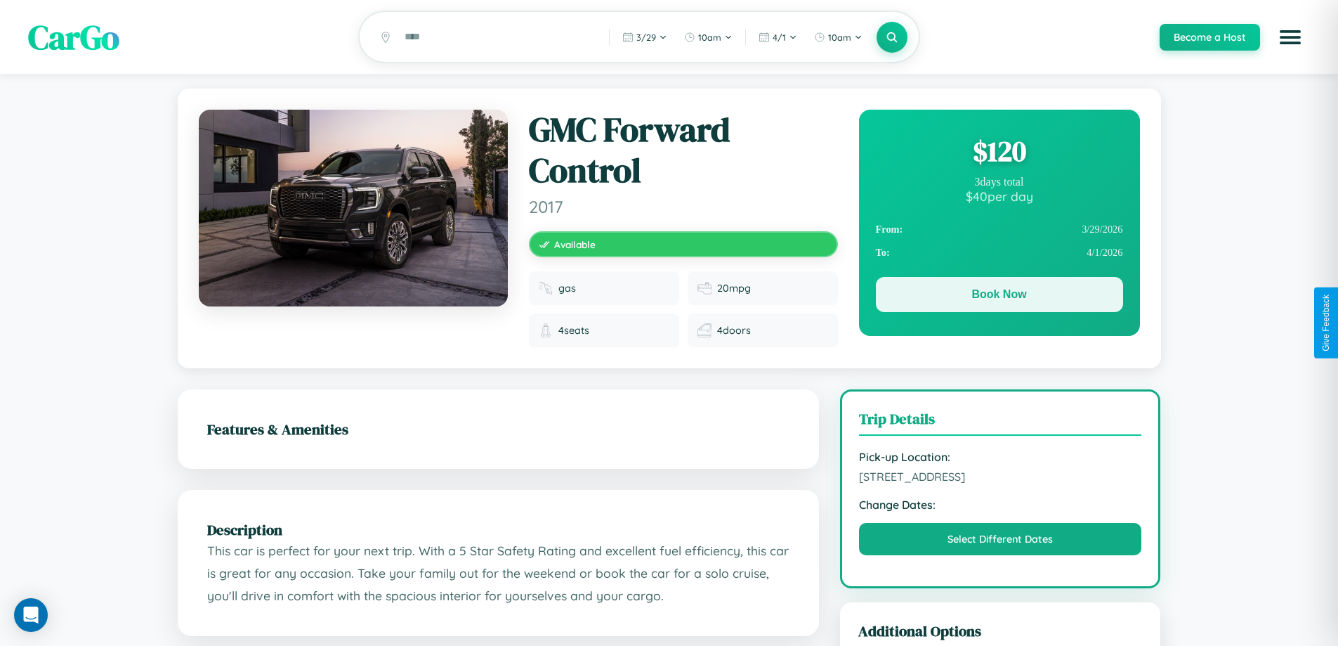
click at [999, 296] on button "Book Now" at bounding box center [999, 294] width 247 height 35
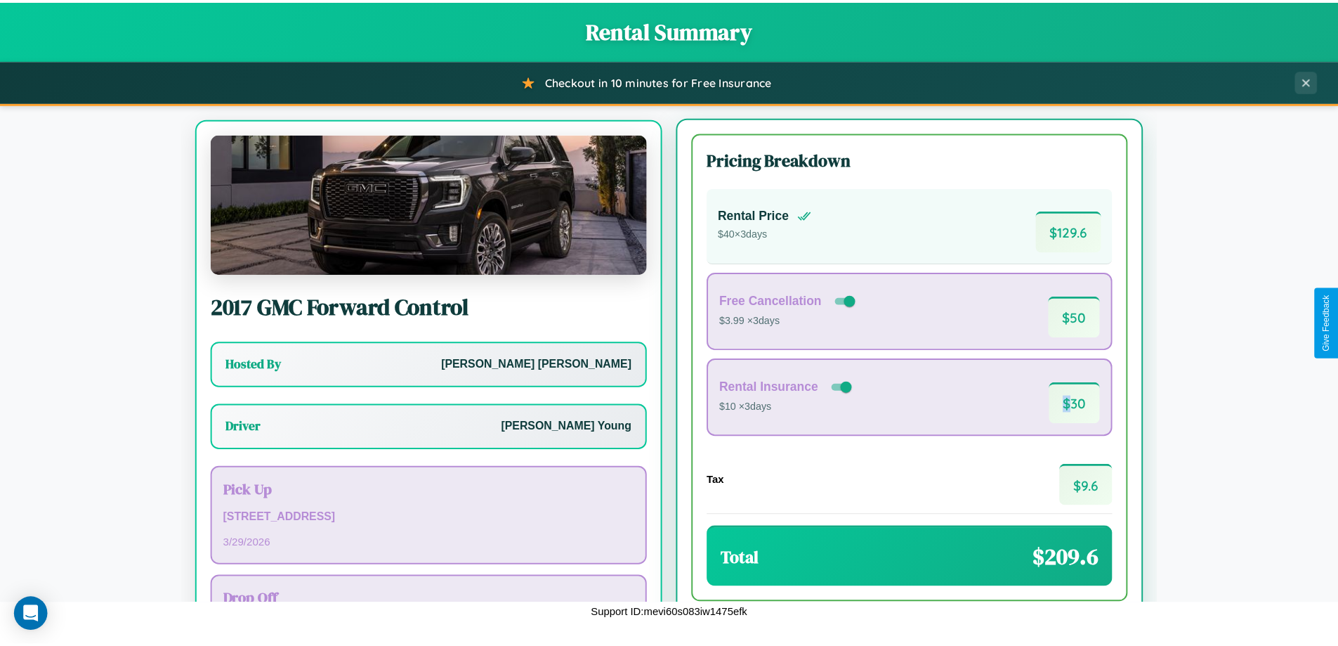
scroll to position [65, 0]
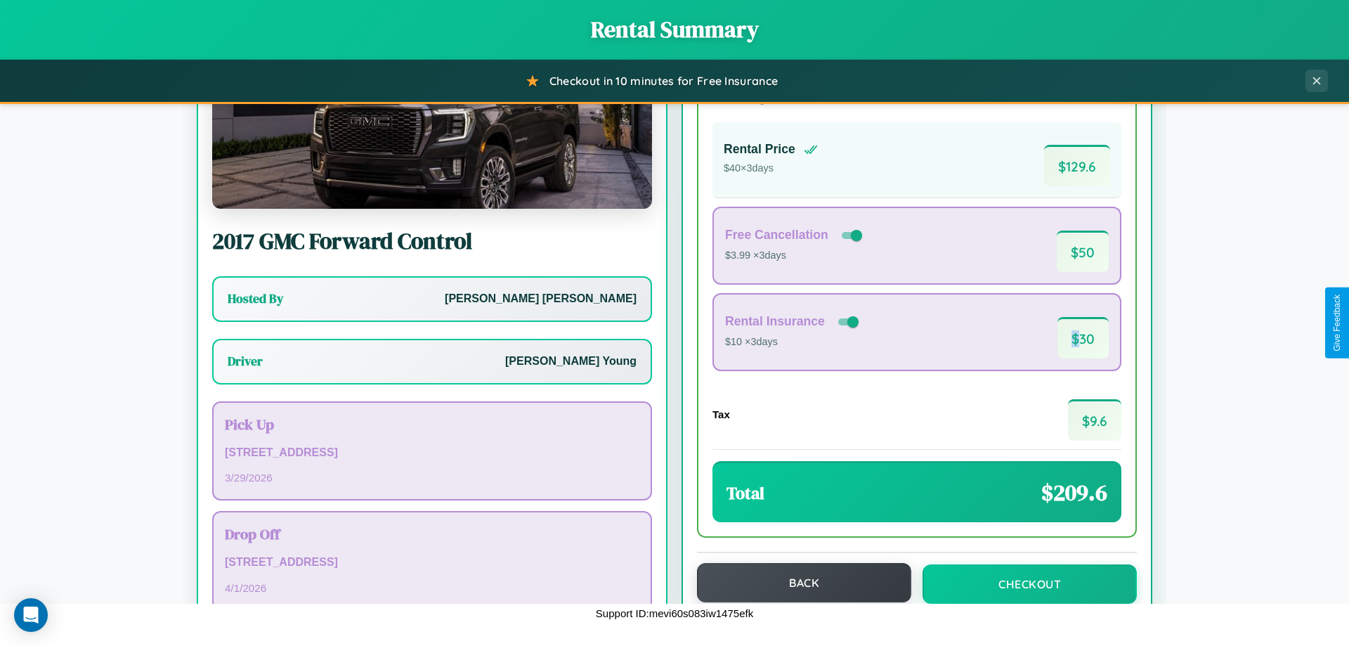
click at [797, 582] on button "Back" at bounding box center [804, 582] width 214 height 39
